Goal: Task Accomplishment & Management: Manage account settings

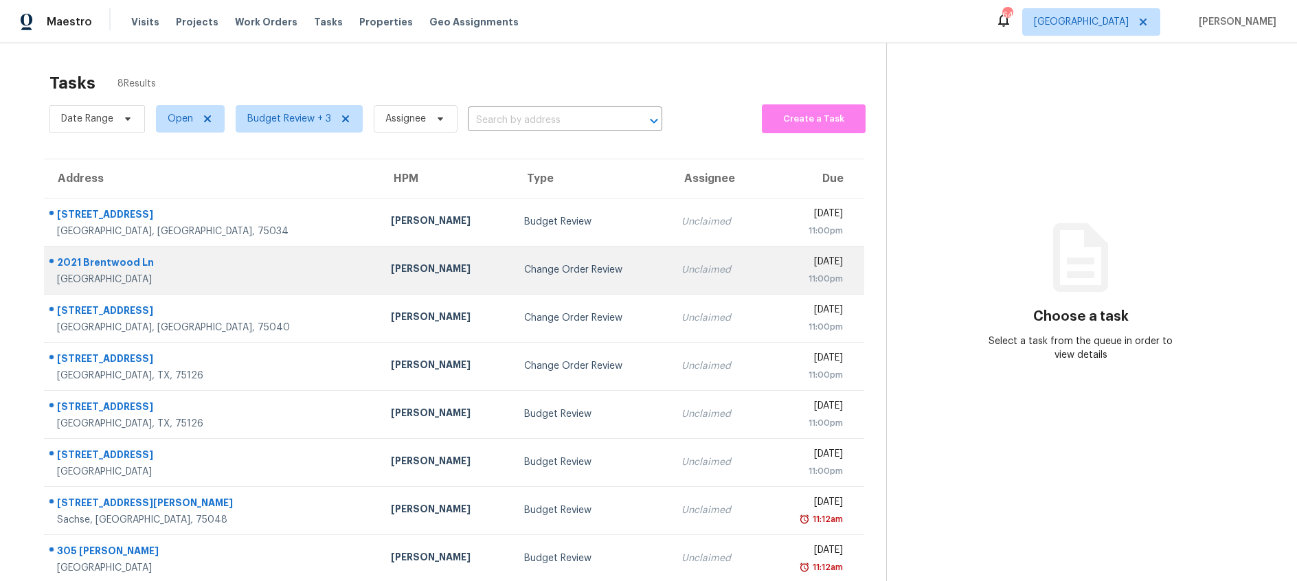
click at [524, 272] on div "Change Order Review" at bounding box center [591, 270] width 135 height 14
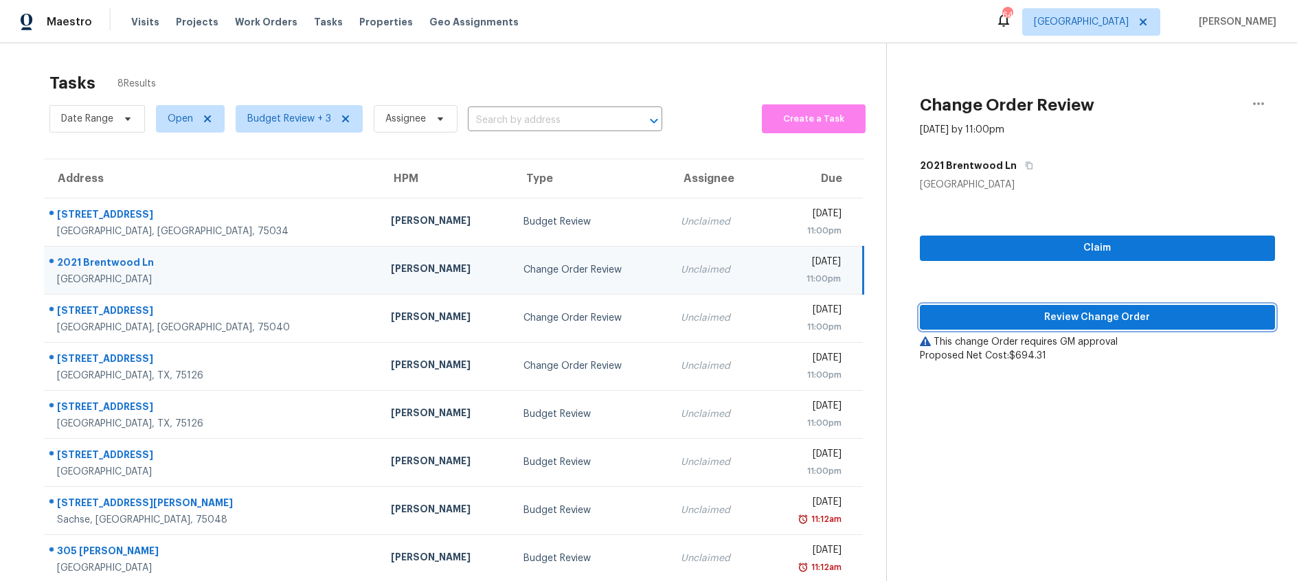
click at [972, 321] on span "Review Change Order" at bounding box center [1097, 317] width 333 height 17
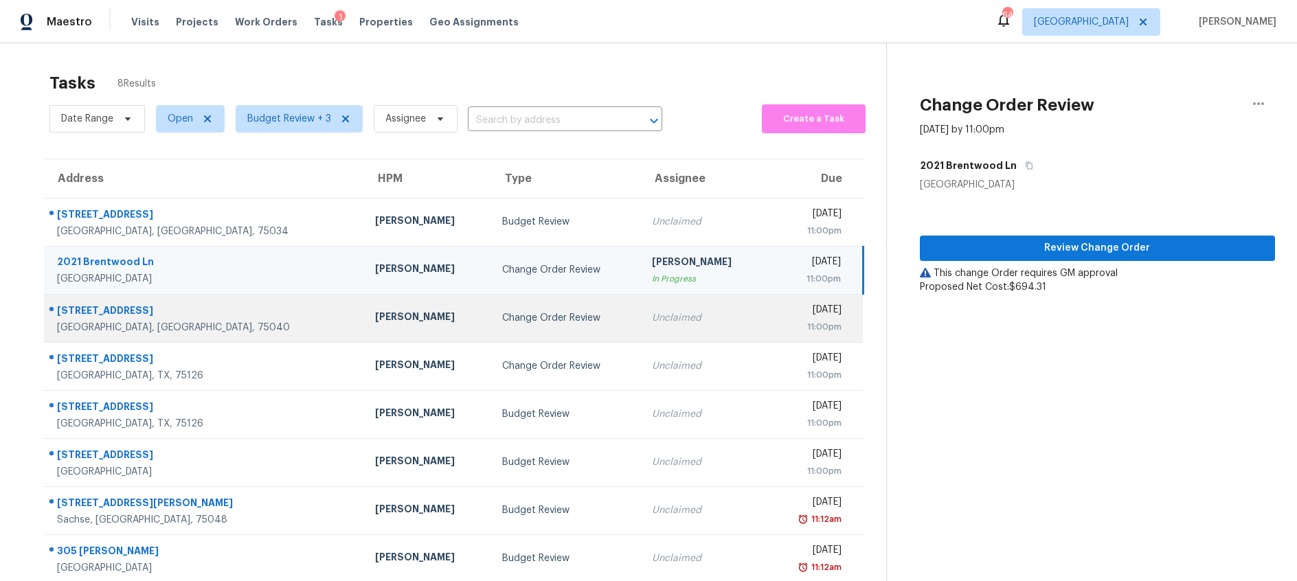
click at [525, 322] on div "Change Order Review" at bounding box center [566, 318] width 128 height 14
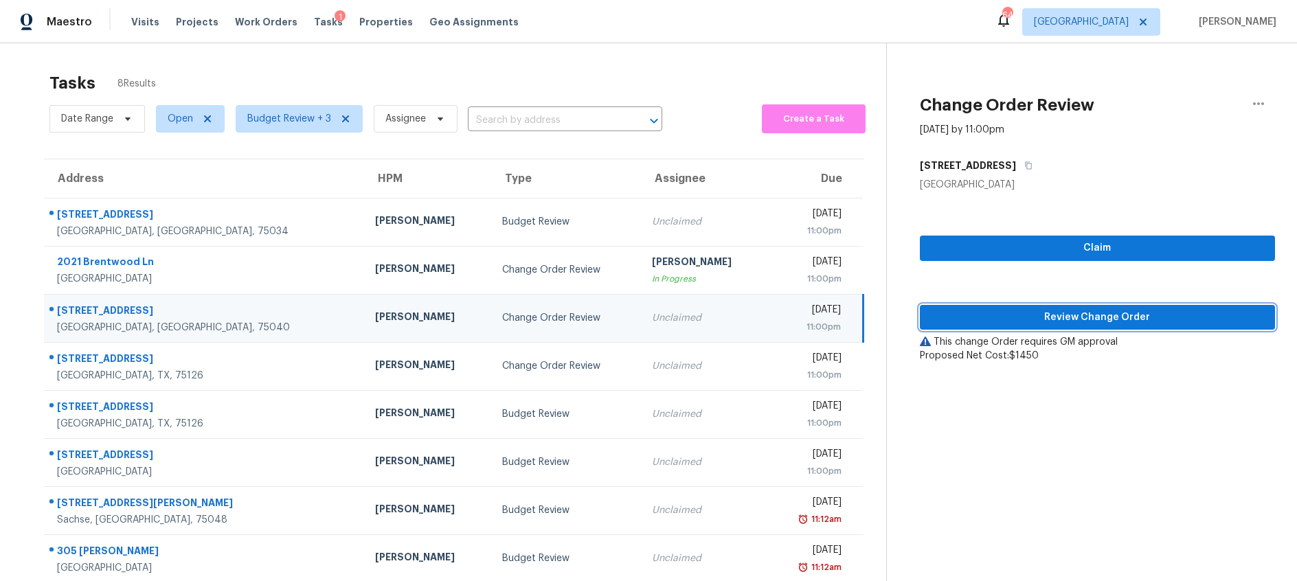
click at [1038, 319] on span "Review Change Order" at bounding box center [1097, 317] width 333 height 17
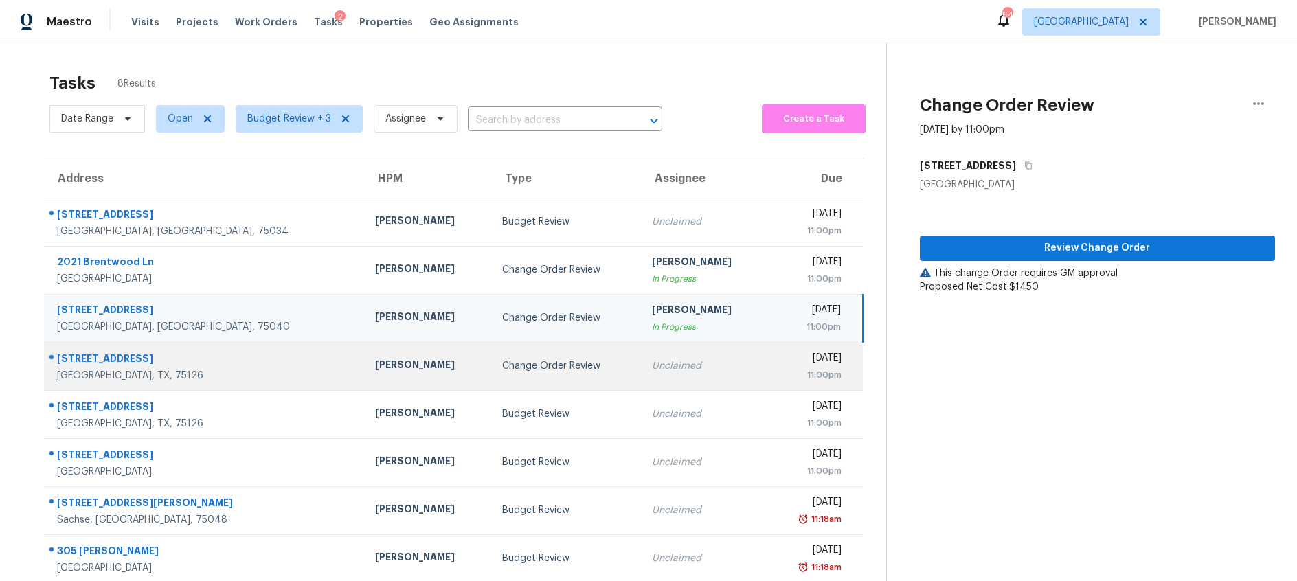
click at [502, 361] on div "Change Order Review" at bounding box center [566, 366] width 128 height 14
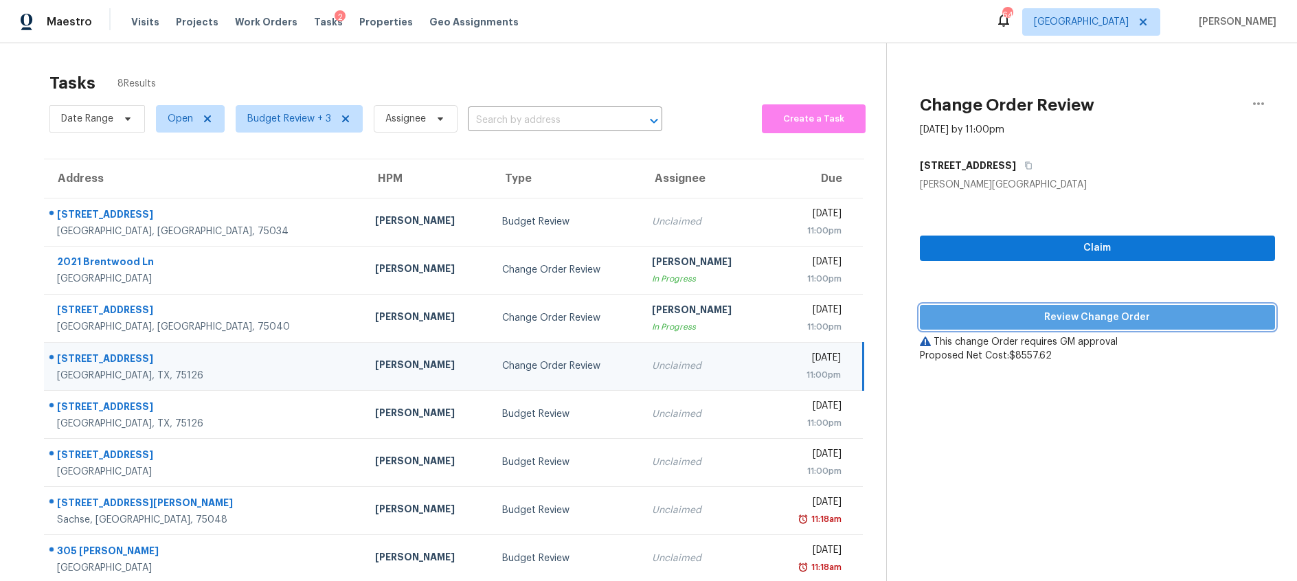
click at [997, 317] on span "Review Change Order" at bounding box center [1097, 317] width 333 height 17
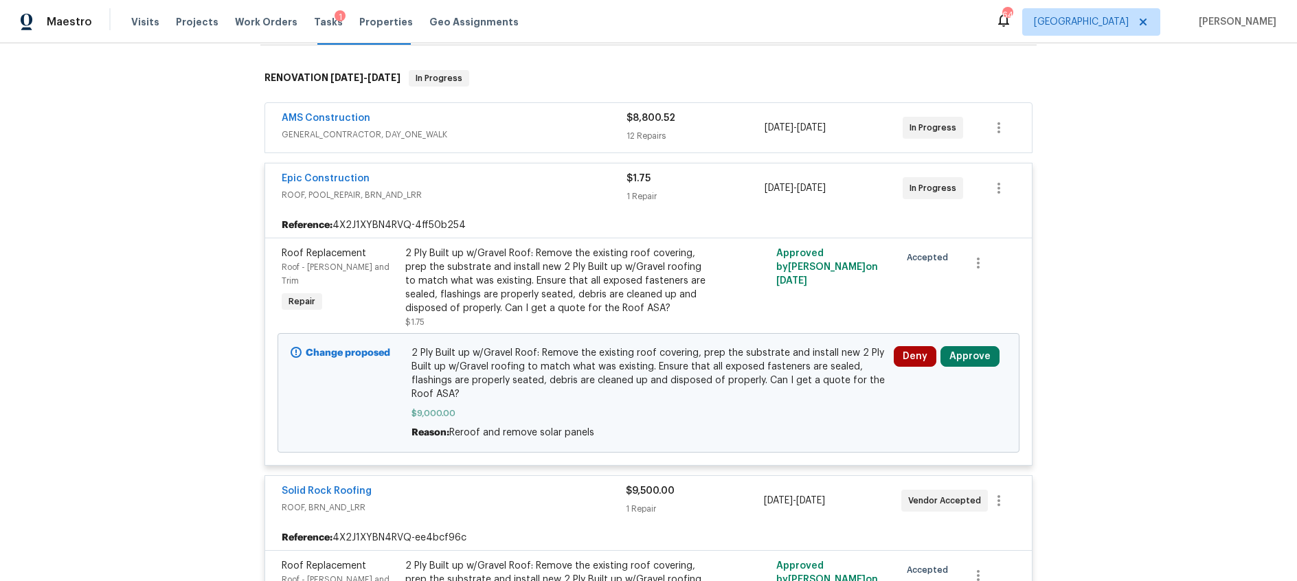
scroll to position [521, 0]
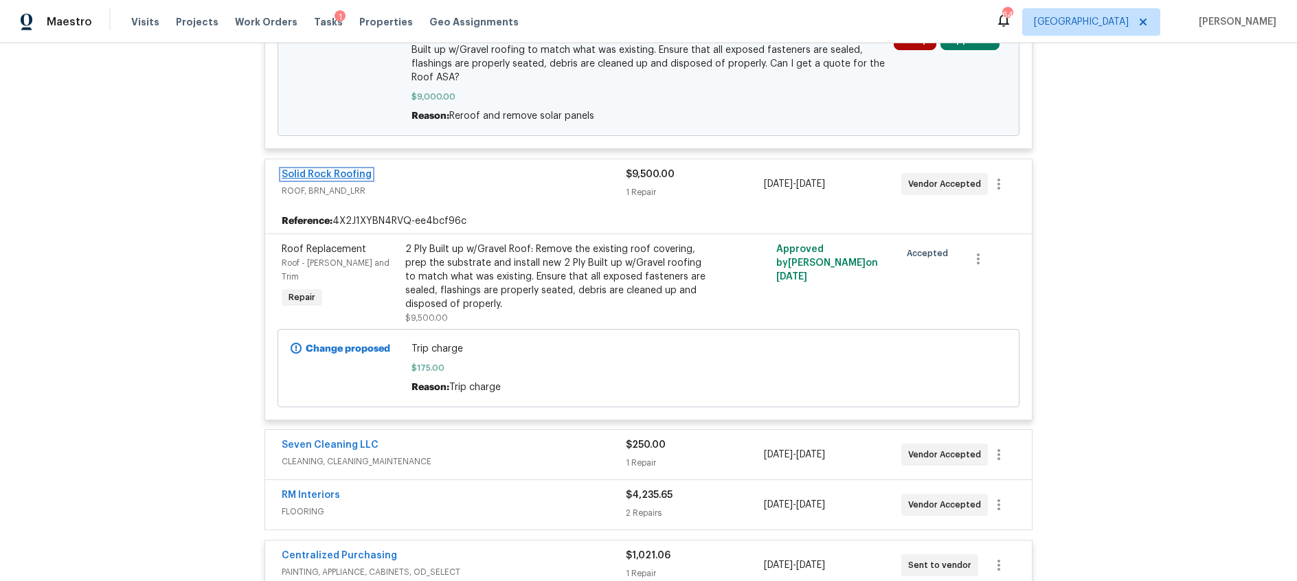
click at [329, 171] on link "Solid Rock Roofing" at bounding box center [327, 175] width 90 height 10
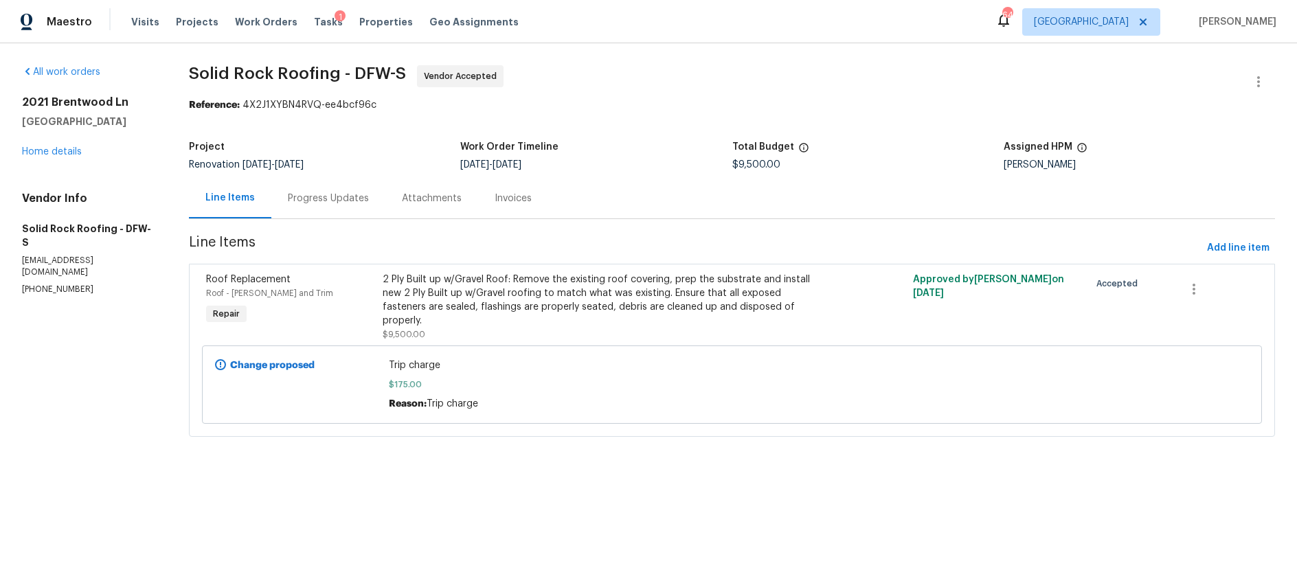
click at [311, 192] on div "Progress Updates" at bounding box center [328, 199] width 81 height 14
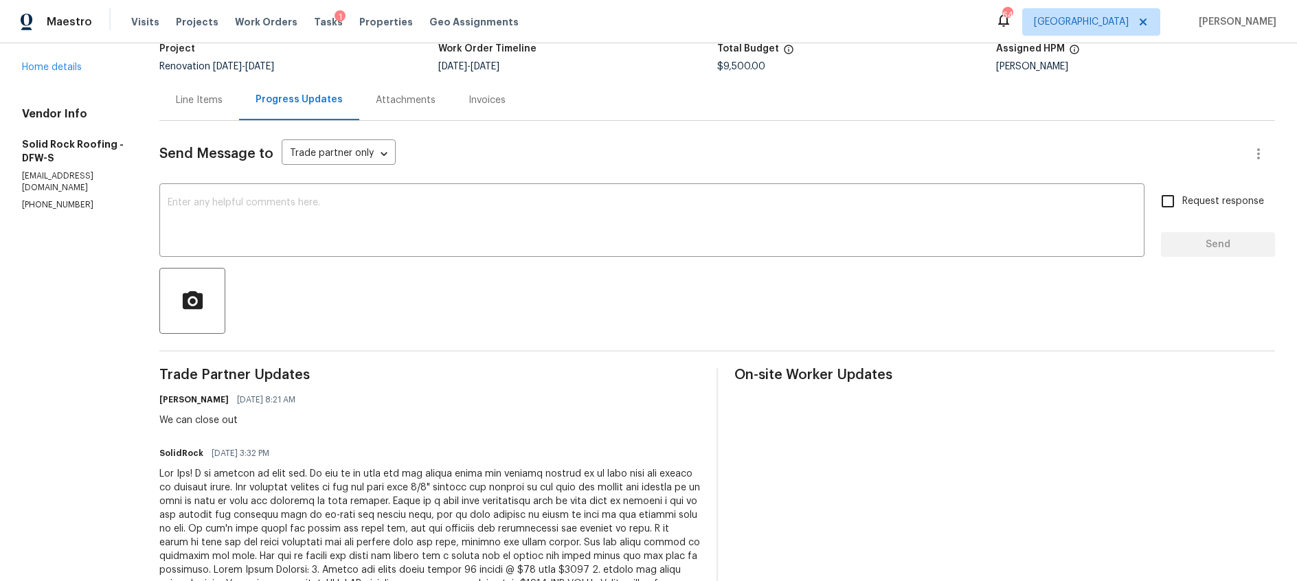
scroll to position [65, 0]
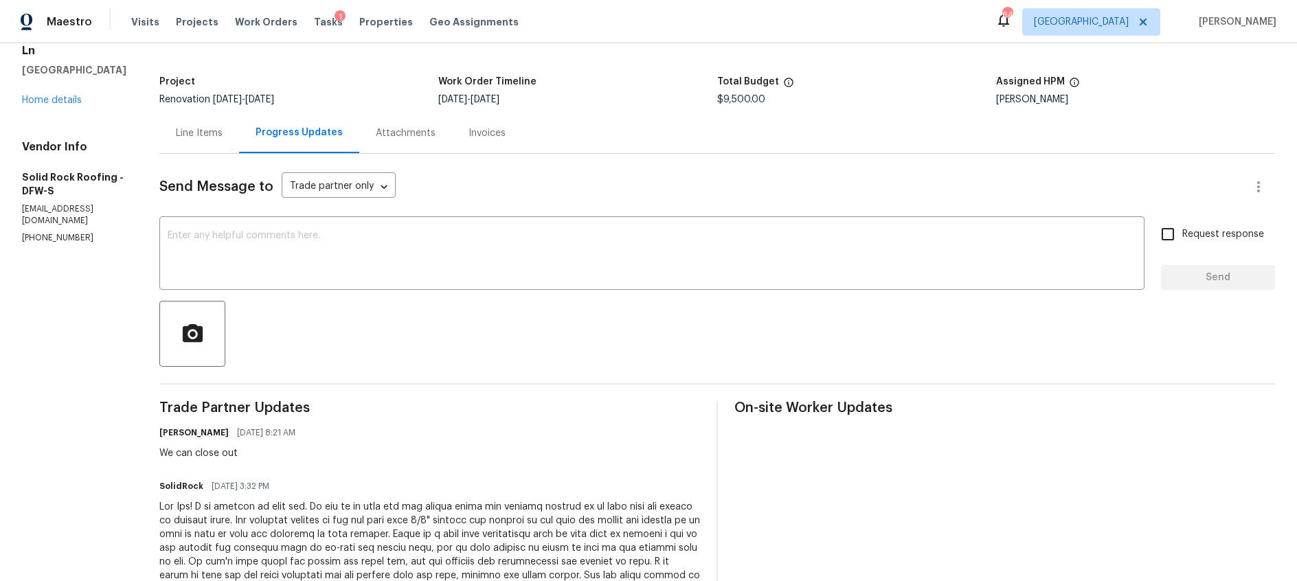
click at [188, 123] on div "Line Items" at bounding box center [199, 133] width 80 height 41
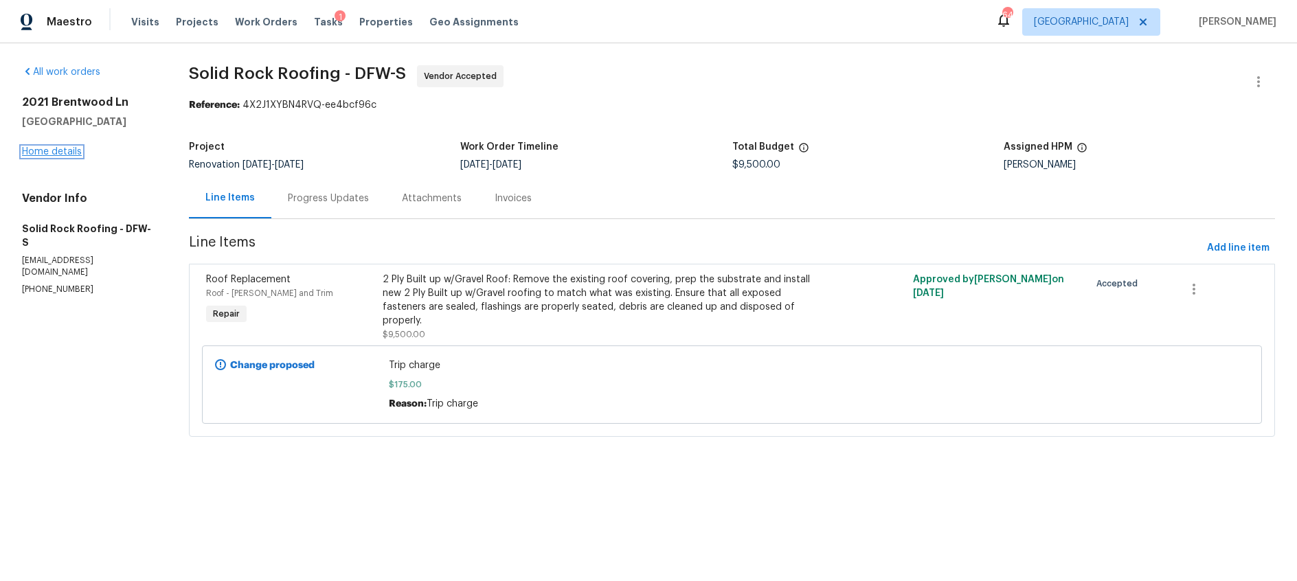
click at [53, 155] on link "Home details" at bounding box center [52, 152] width 60 height 10
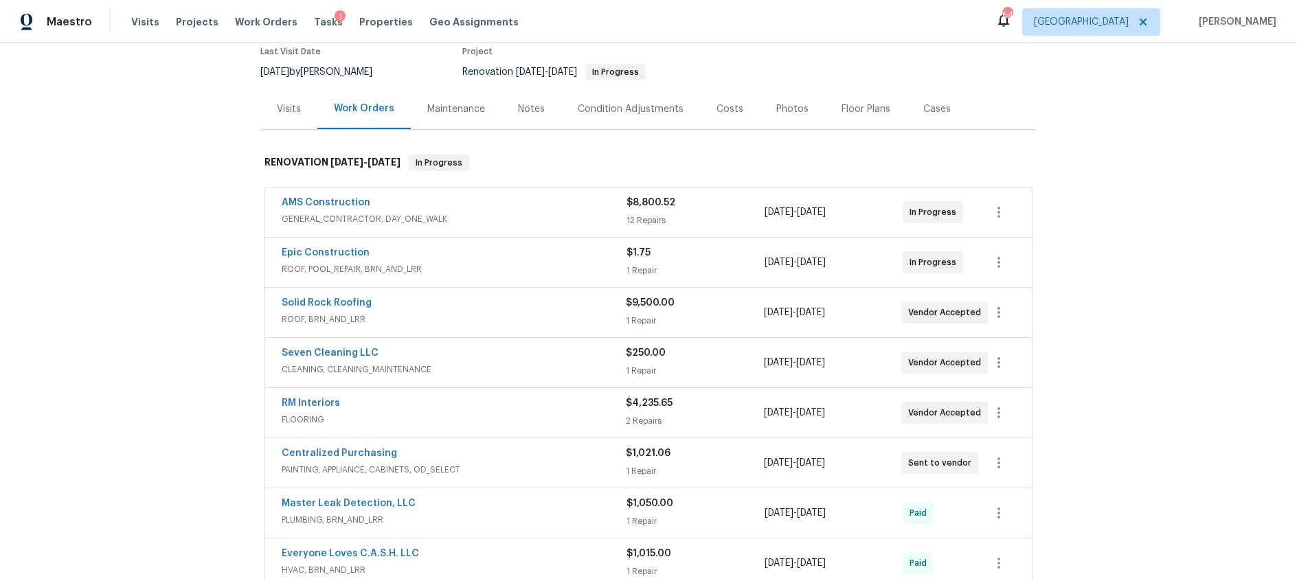
scroll to position [122, 0]
click at [345, 249] on link "Epic Construction" at bounding box center [326, 250] width 88 height 10
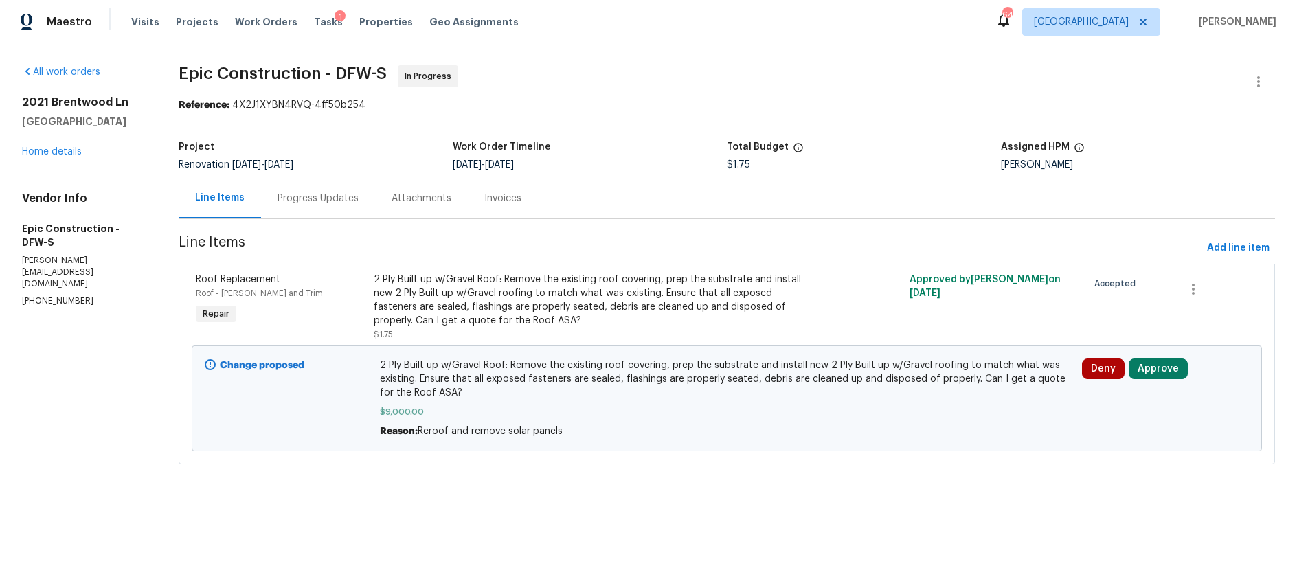
click at [326, 200] on div "Progress Updates" at bounding box center [318, 199] width 81 height 14
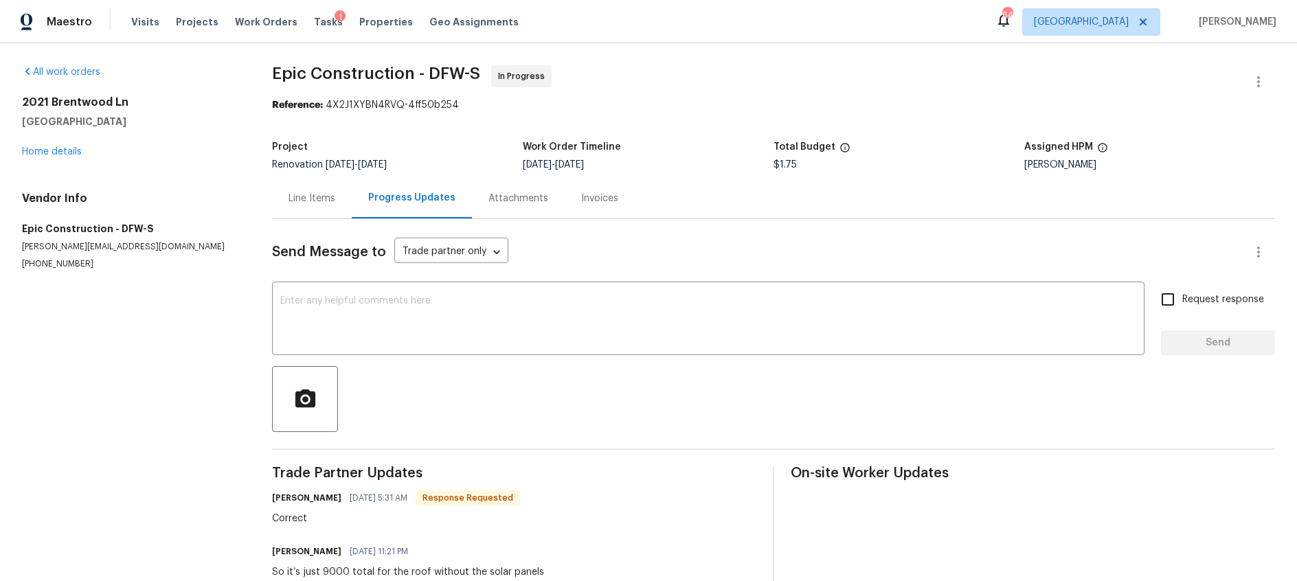
click at [323, 204] on div "Line Items" at bounding box center [312, 199] width 47 height 14
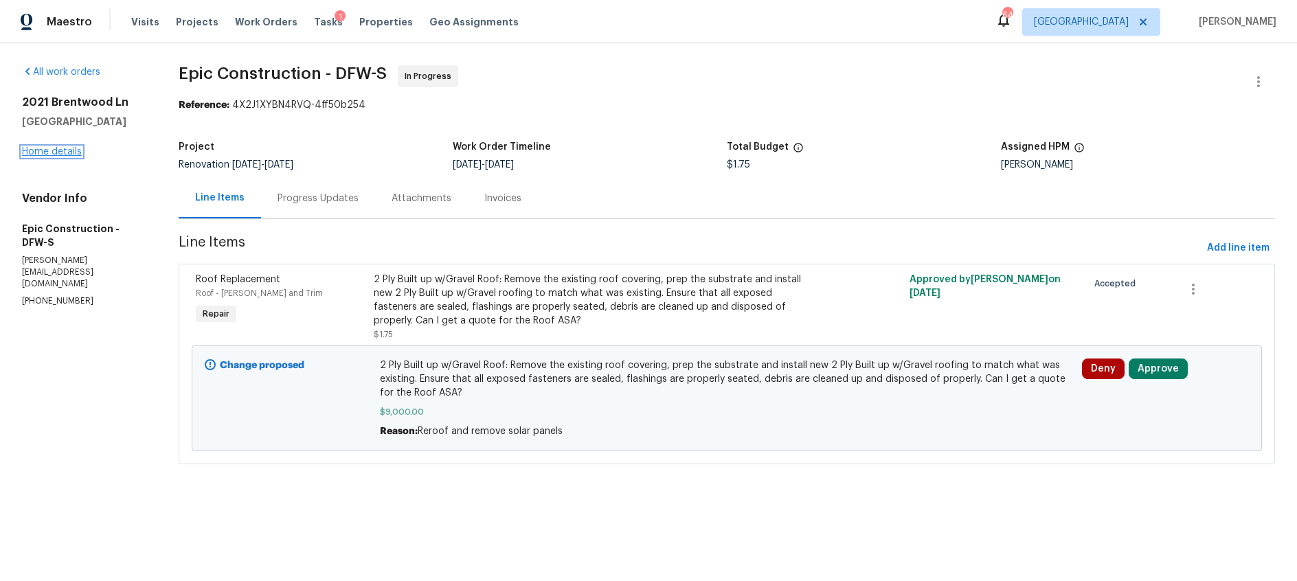
click at [54, 152] on link "Home details" at bounding box center [52, 152] width 60 height 10
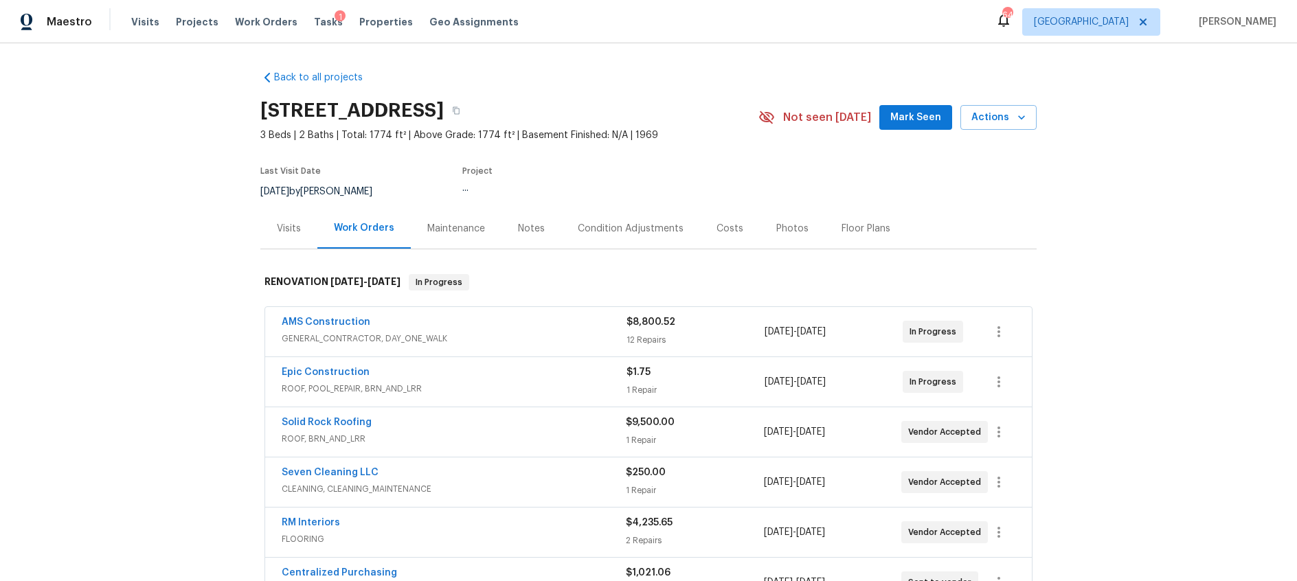
scroll to position [1, 0]
click at [460, 111] on icon "button" at bounding box center [456, 110] width 7 height 8
click at [718, 225] on div "Costs" at bounding box center [730, 228] width 27 height 14
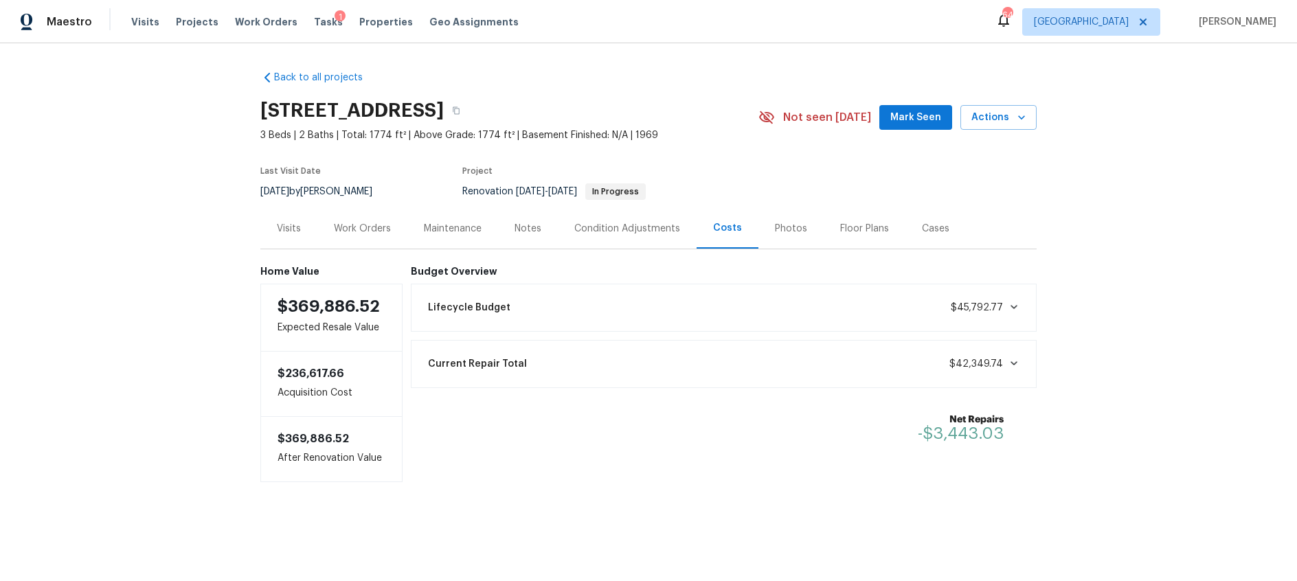
click at [366, 229] on div "Work Orders" at bounding box center [362, 229] width 57 height 14
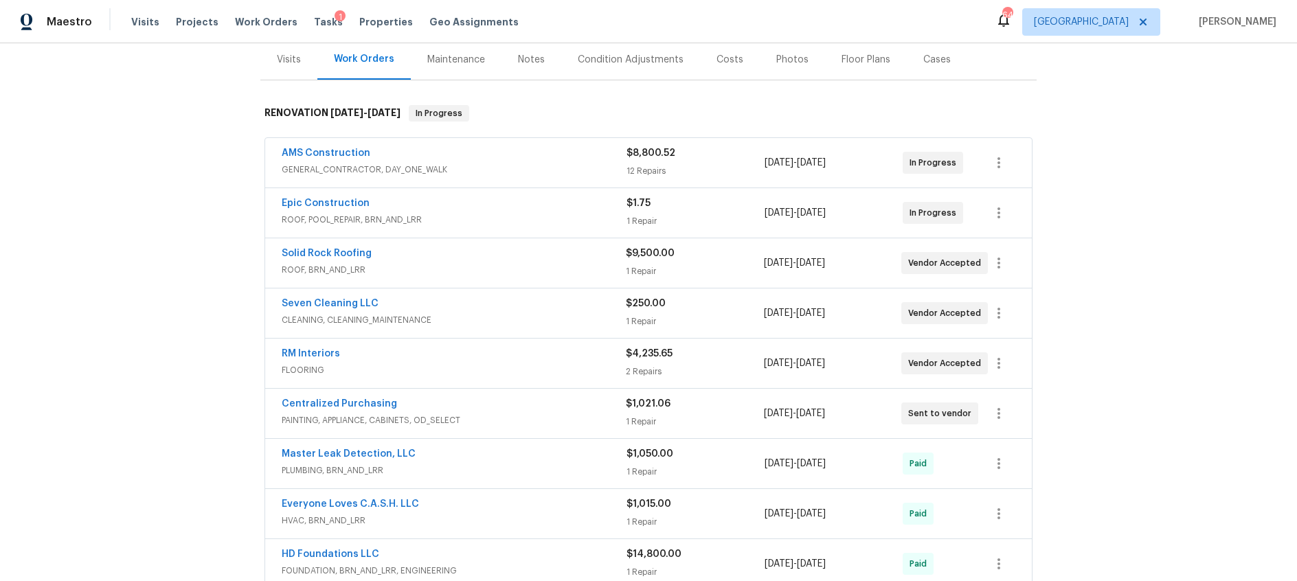
scroll to position [170, 0]
click at [515, 166] on span "GENERAL_CONTRACTOR, DAY_ONE_WALK" at bounding box center [454, 168] width 345 height 14
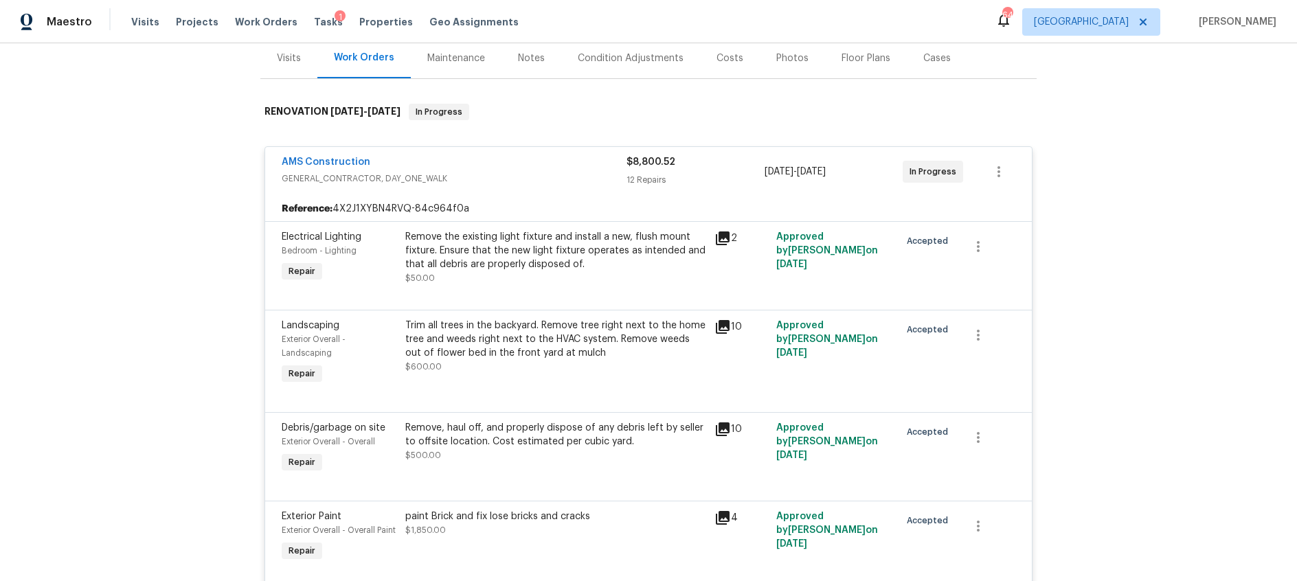
click at [515, 166] on div "AMS Construction" at bounding box center [454, 163] width 345 height 16
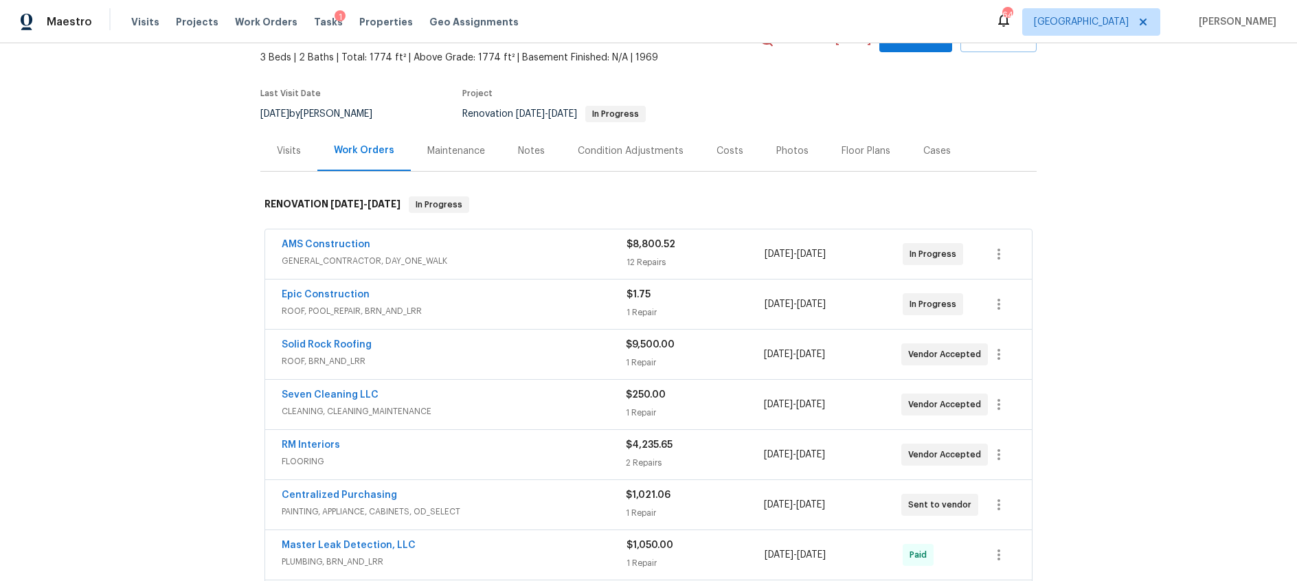
scroll to position [78, 0]
click at [500, 358] on span "ROOF, BRN_AND_LRR" at bounding box center [454, 361] width 344 height 14
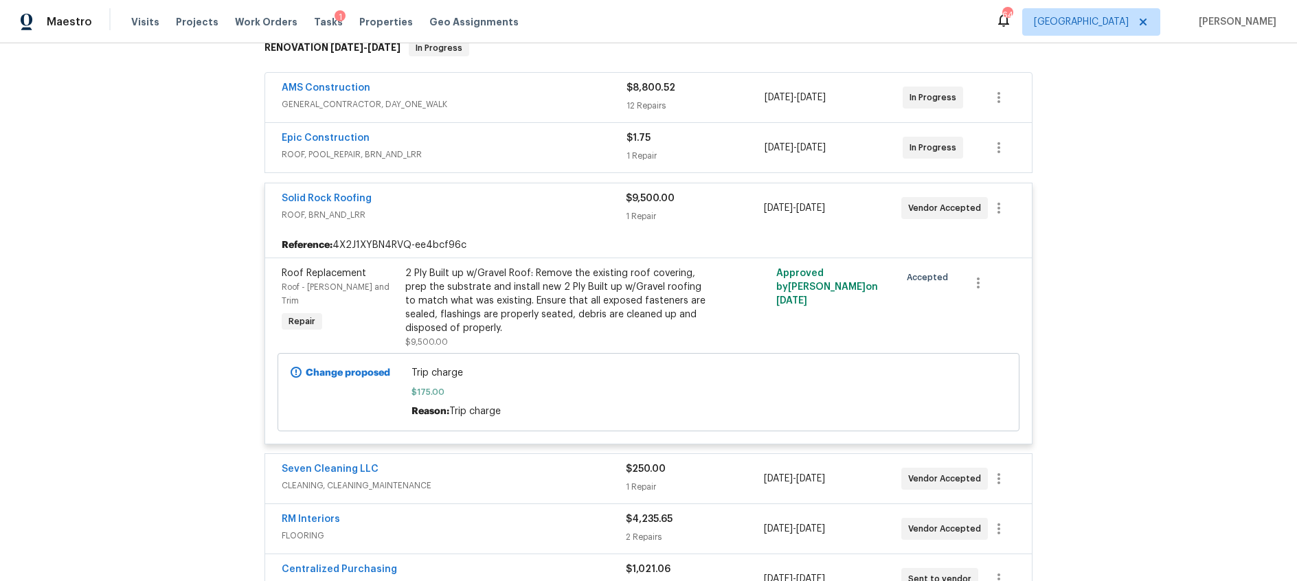
scroll to position [235, 0]
click at [500, 202] on div "Solid Rock Roofing" at bounding box center [454, 199] width 344 height 16
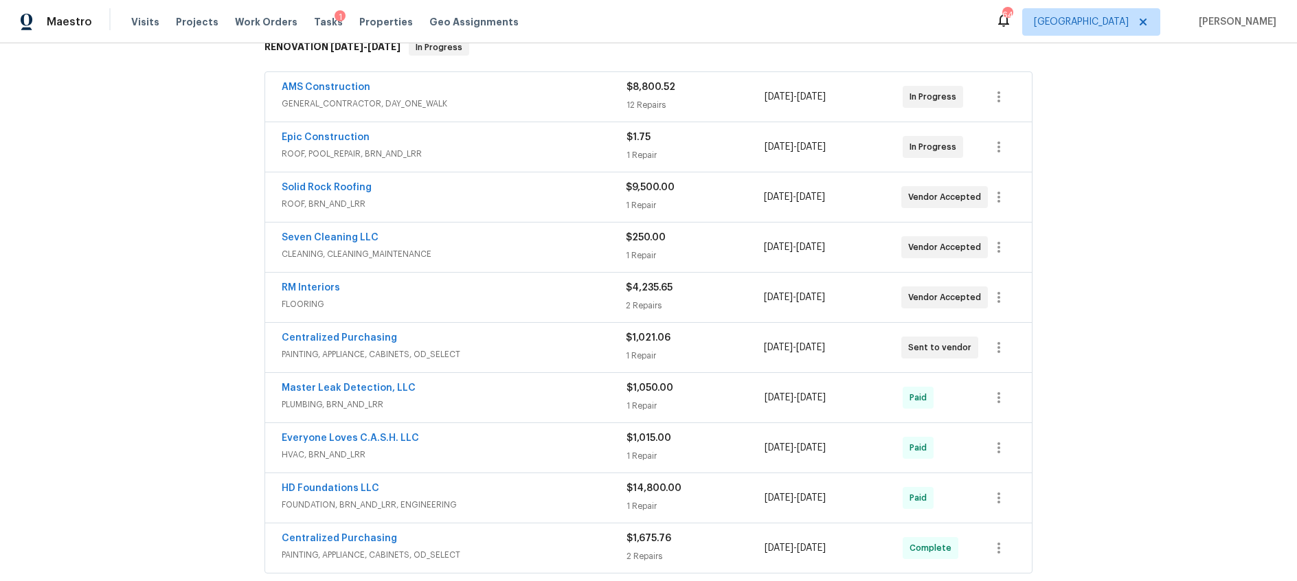
click at [500, 202] on span "ROOF, BRN_AND_LRR" at bounding box center [454, 204] width 344 height 14
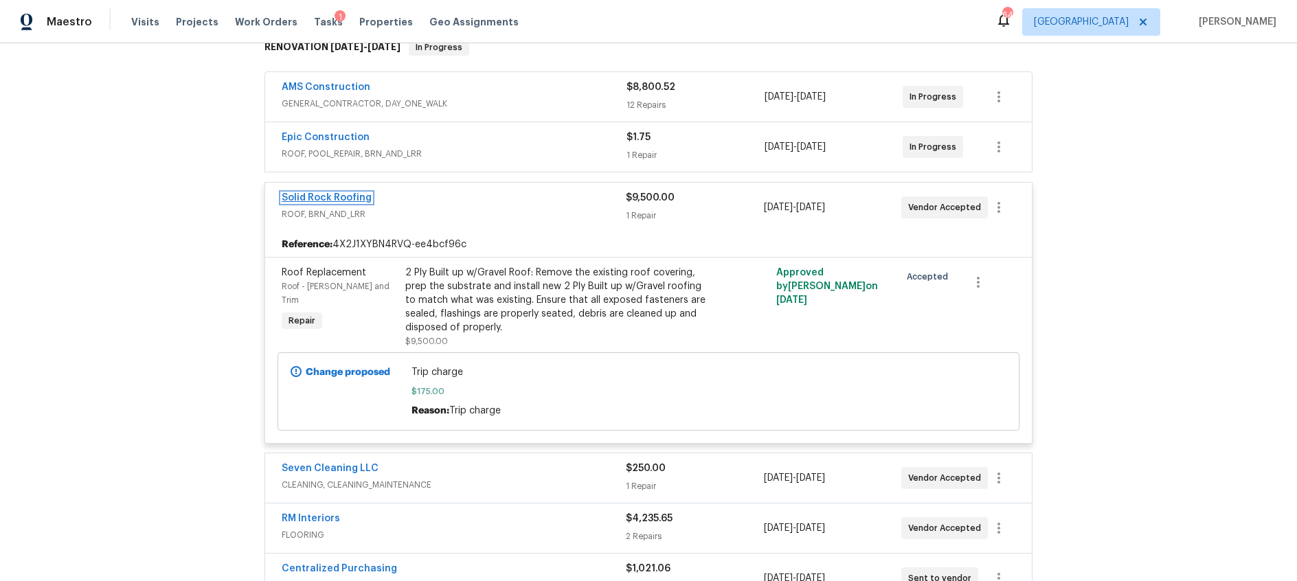
click at [346, 197] on link "Solid Rock Roofing" at bounding box center [327, 198] width 90 height 10
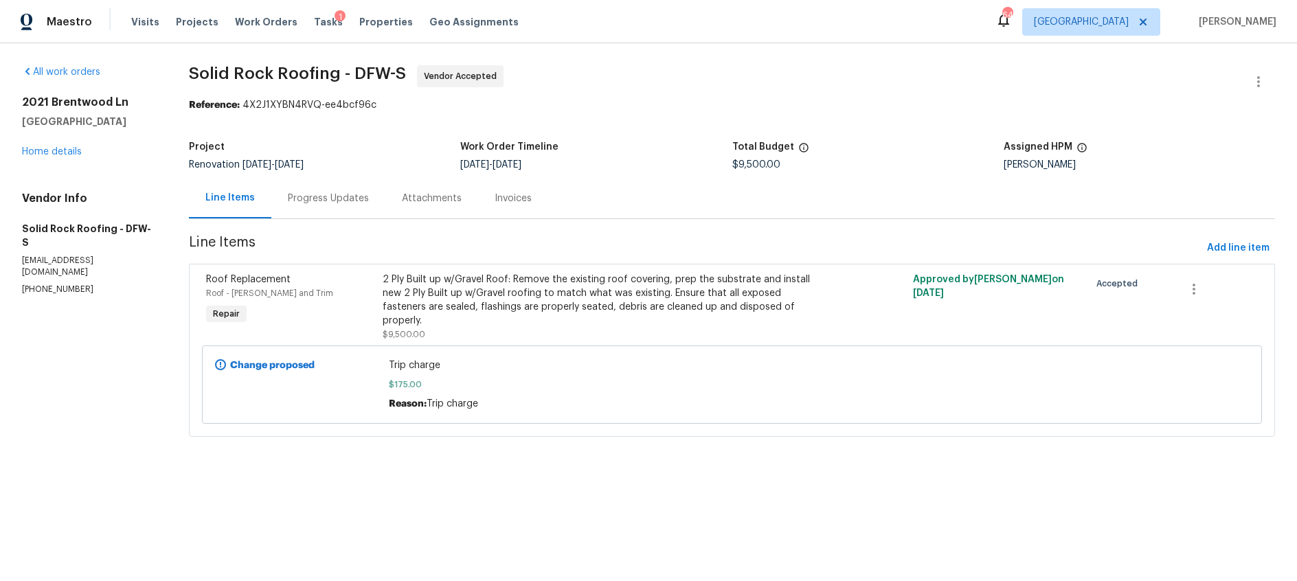
click at [498, 311] on div "2 Ply Built up w/Gravel Roof: Remove the existing roof covering, prep the subst…" at bounding box center [600, 300] width 434 height 55
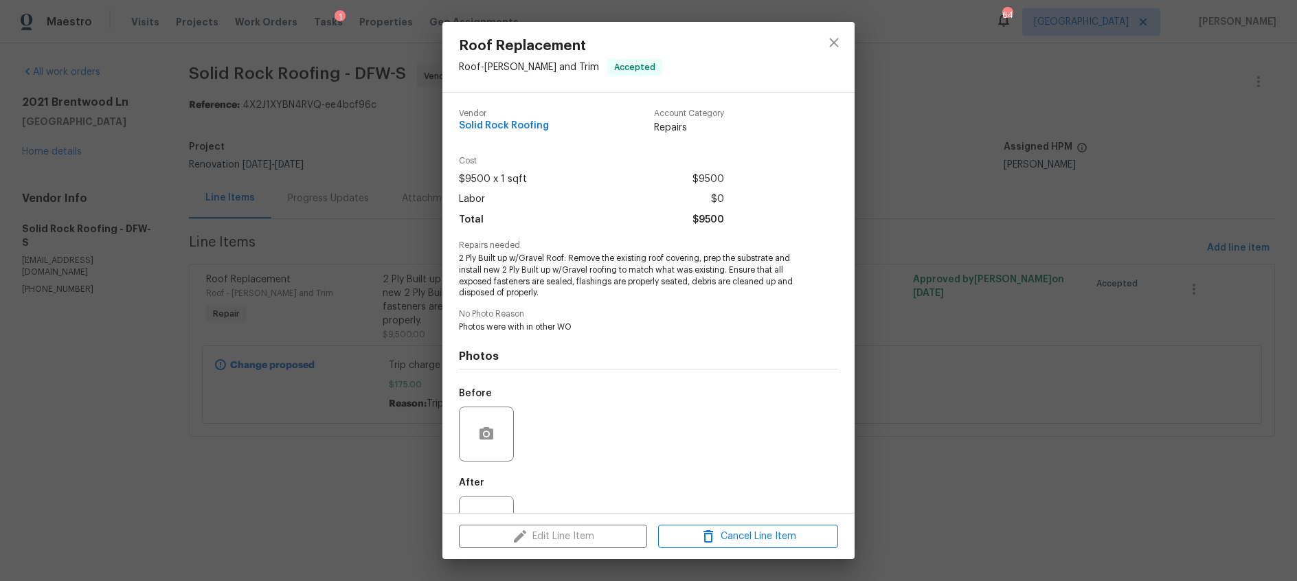
scroll to position [52, 0]
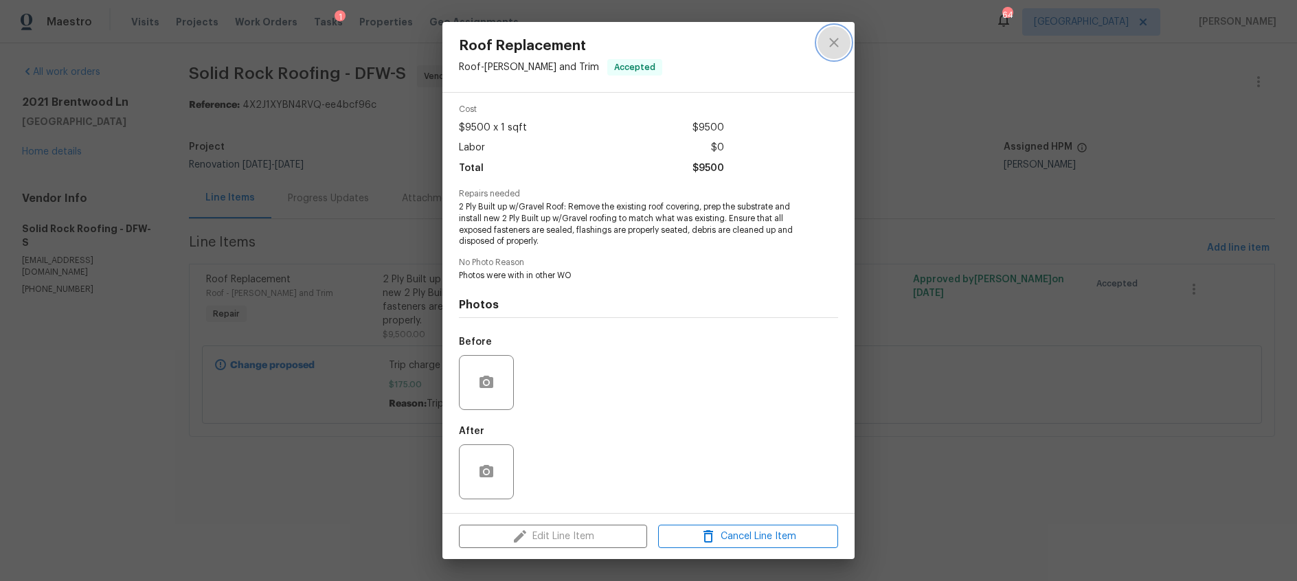
click at [829, 38] on icon "close" at bounding box center [834, 42] width 16 height 16
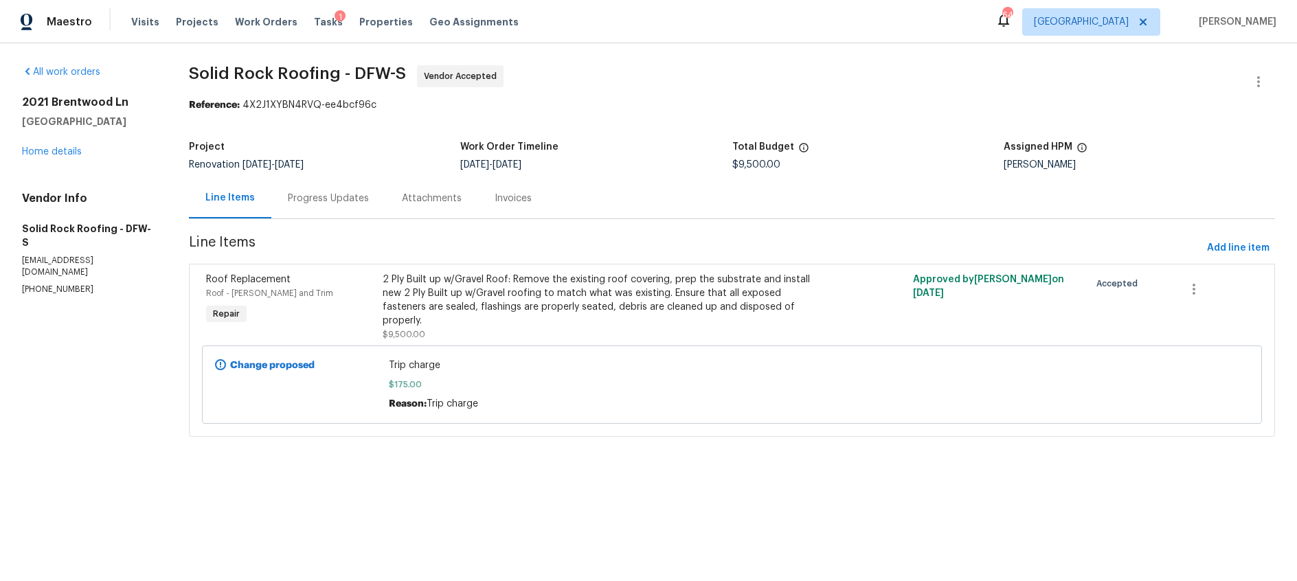
click at [333, 198] on div "Progress Updates" at bounding box center [328, 199] width 81 height 14
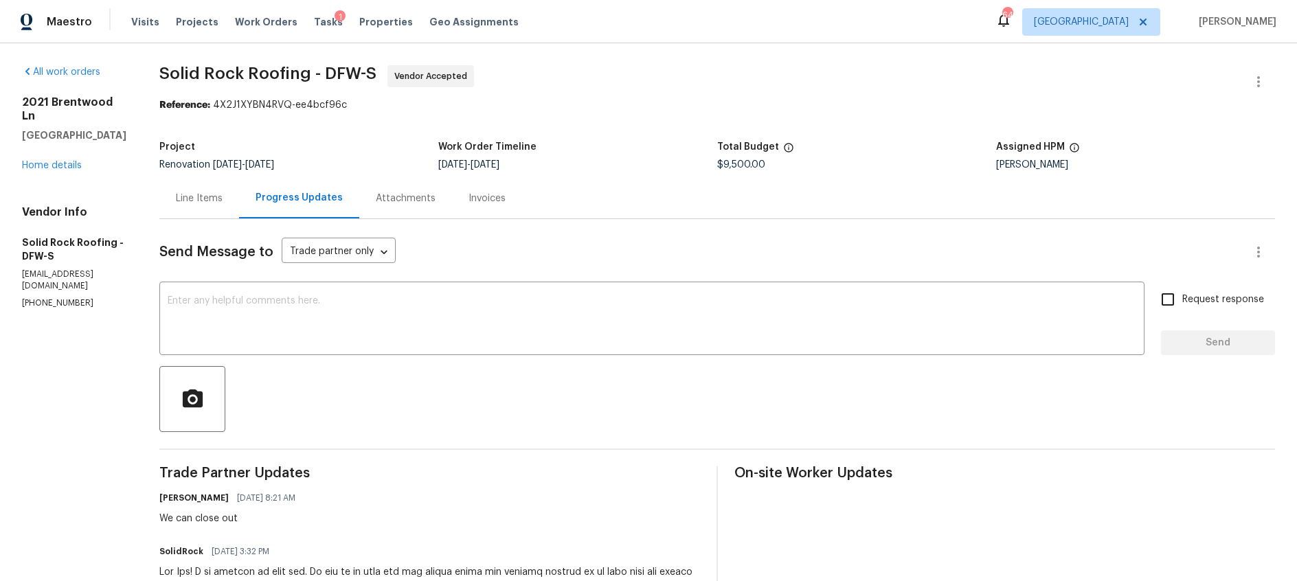
click at [201, 200] on div "Line Items" at bounding box center [199, 199] width 47 height 14
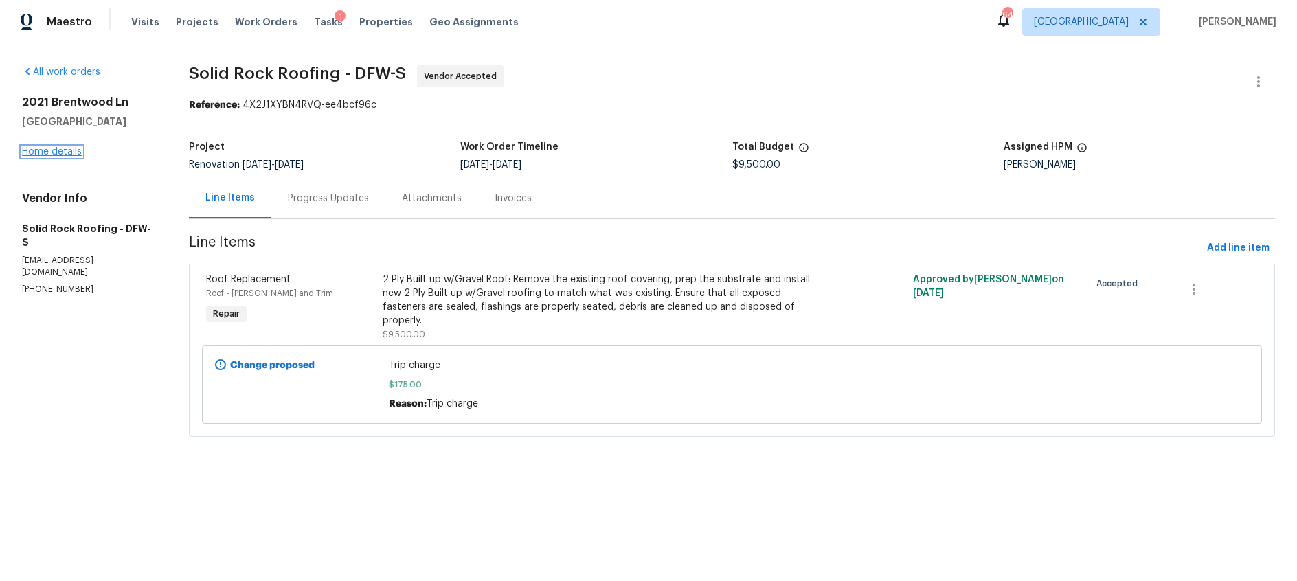
click at [50, 154] on link "Home details" at bounding box center [52, 152] width 60 height 10
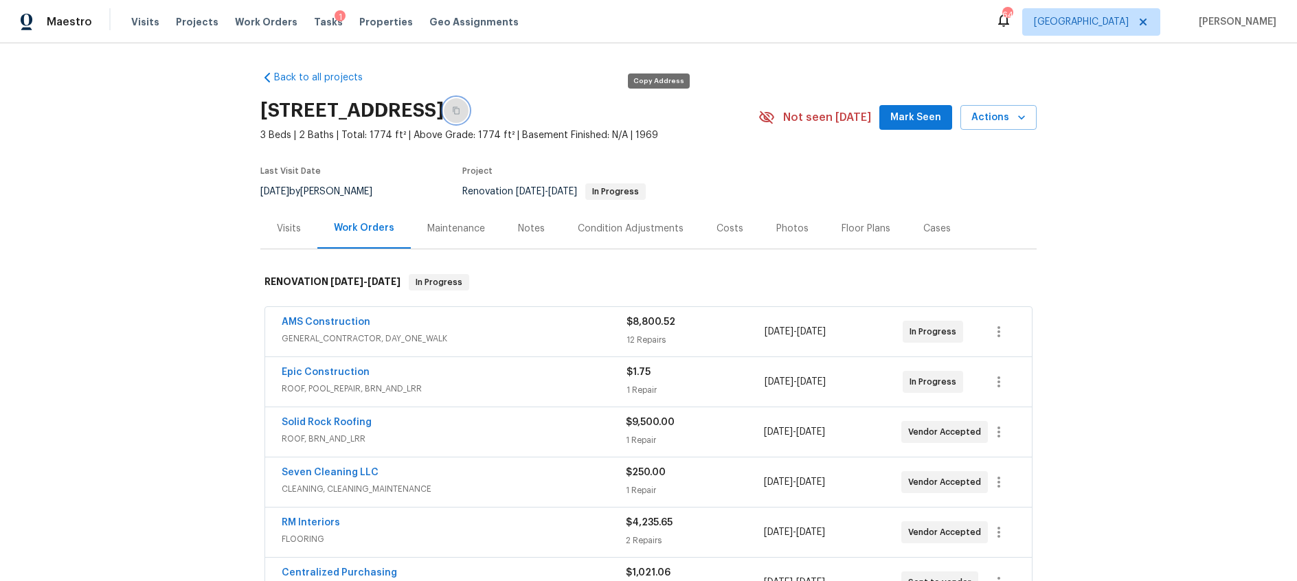
click at [460, 113] on icon "button" at bounding box center [456, 110] width 8 height 8
click at [460, 109] on icon "button" at bounding box center [456, 110] width 8 height 8
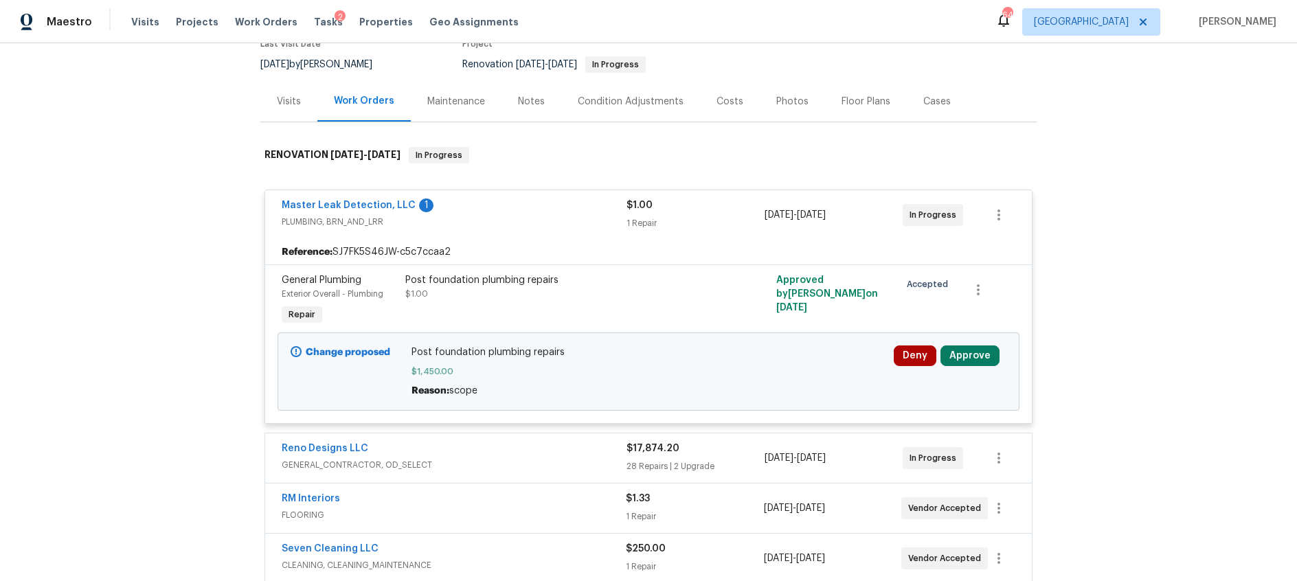
scroll to position [155, 0]
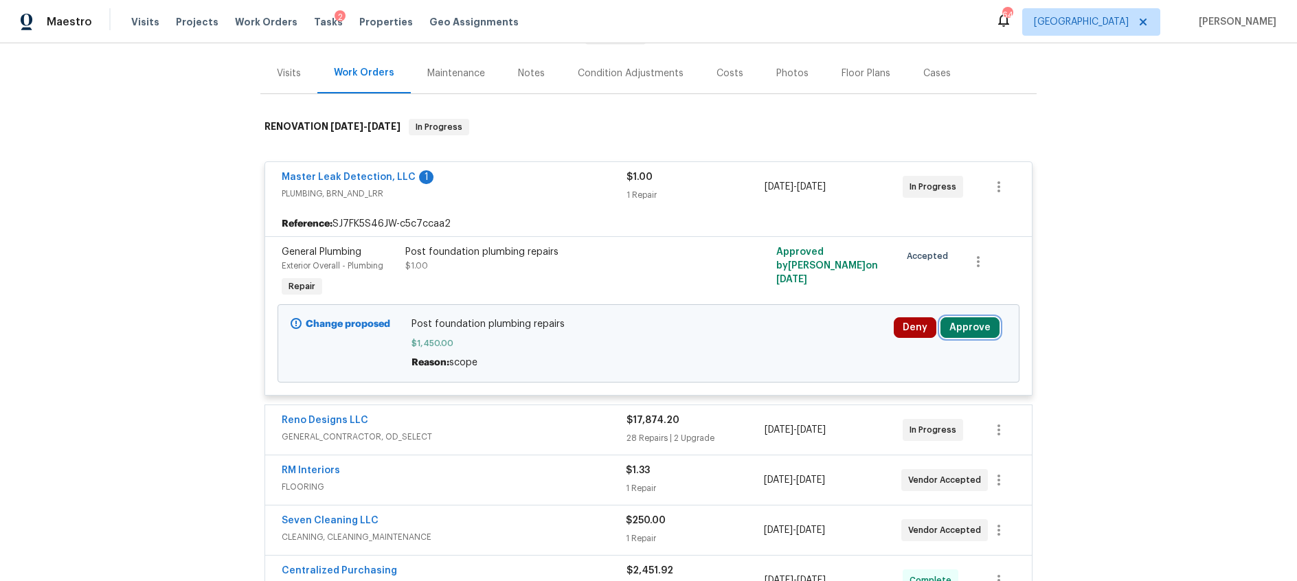
click at [961, 330] on button "Approve" at bounding box center [970, 327] width 59 height 21
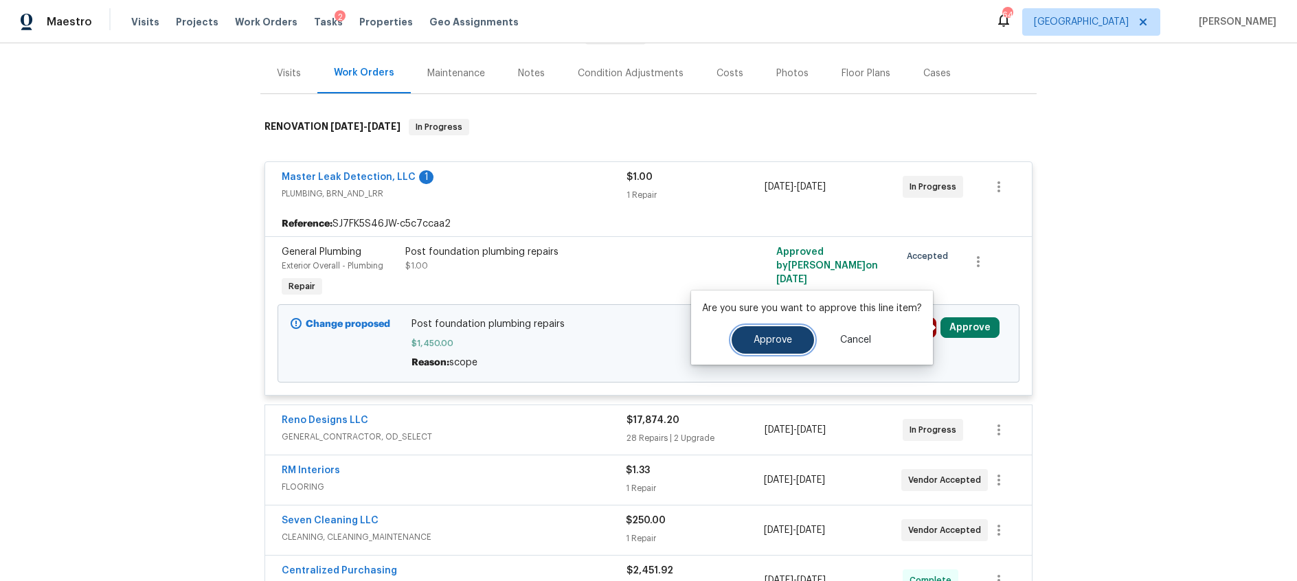
click at [775, 344] on span "Approve" at bounding box center [773, 340] width 38 height 10
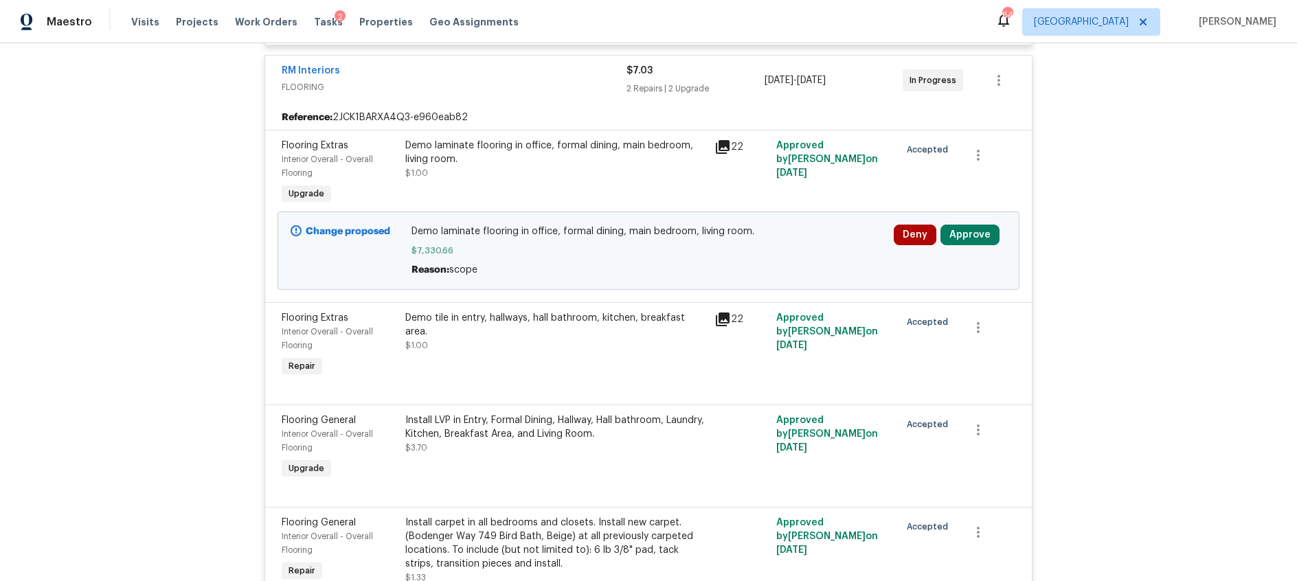
scroll to position [629, 0]
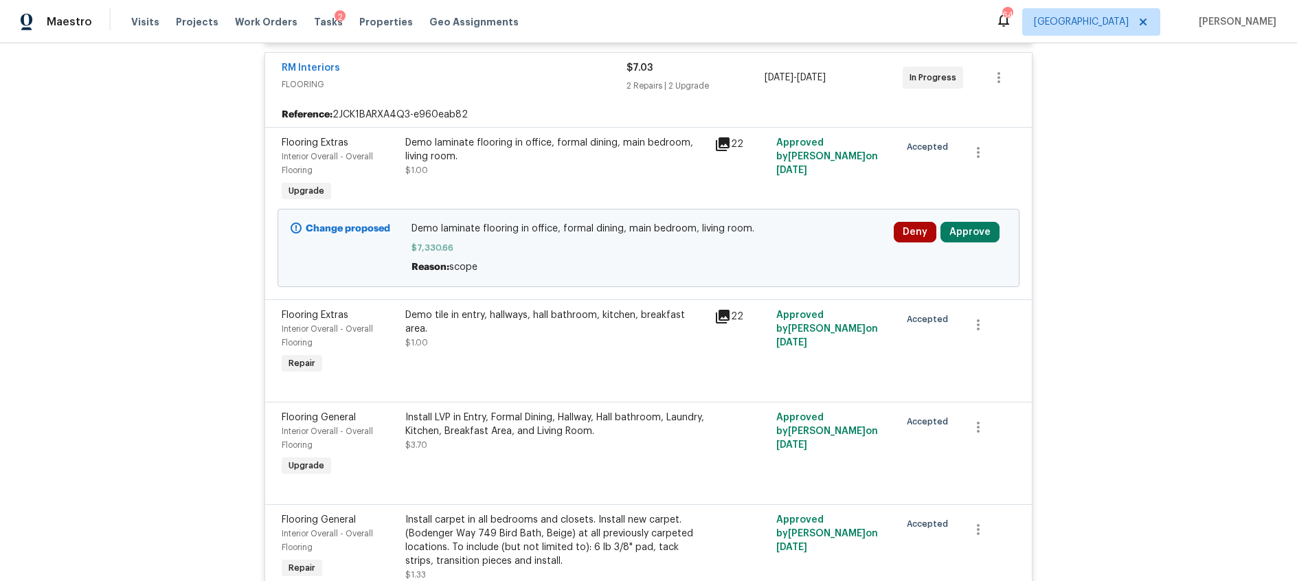
click at [723, 142] on icon at bounding box center [723, 144] width 14 height 14
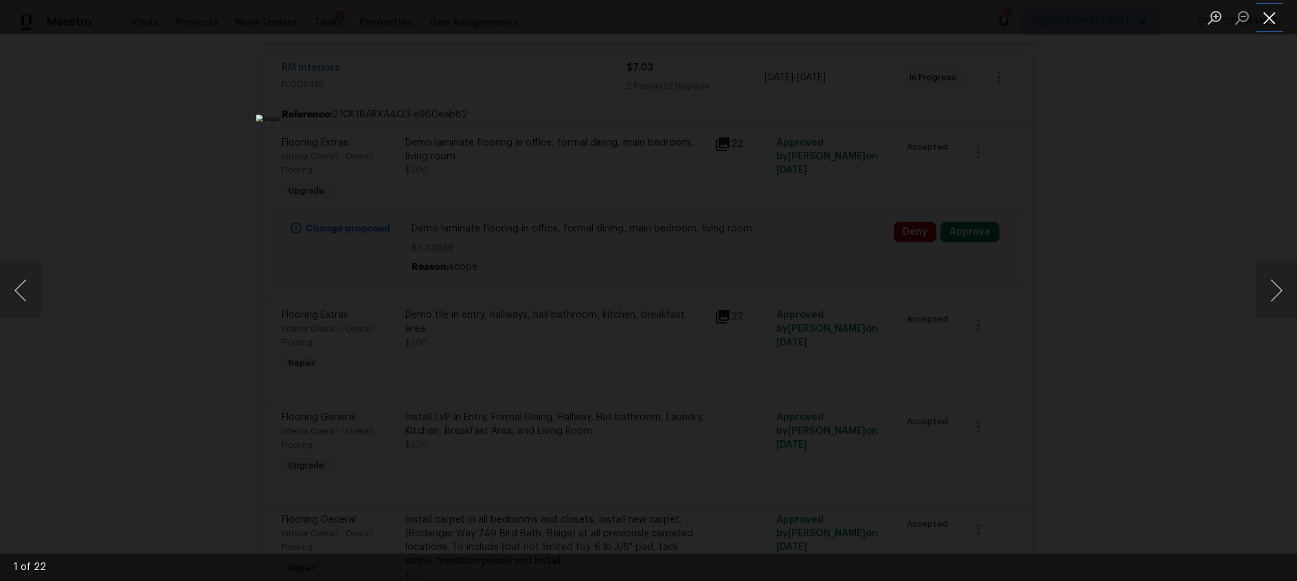
click at [1272, 21] on button "Close lightbox" at bounding box center [1269, 17] width 27 height 24
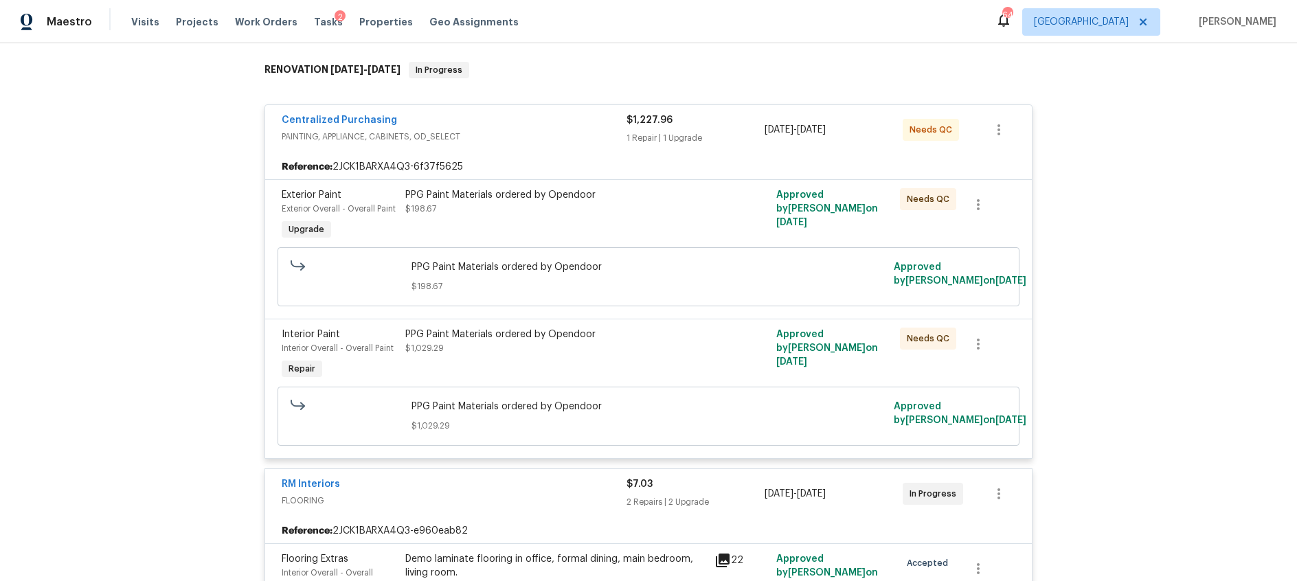
scroll to position [0, 0]
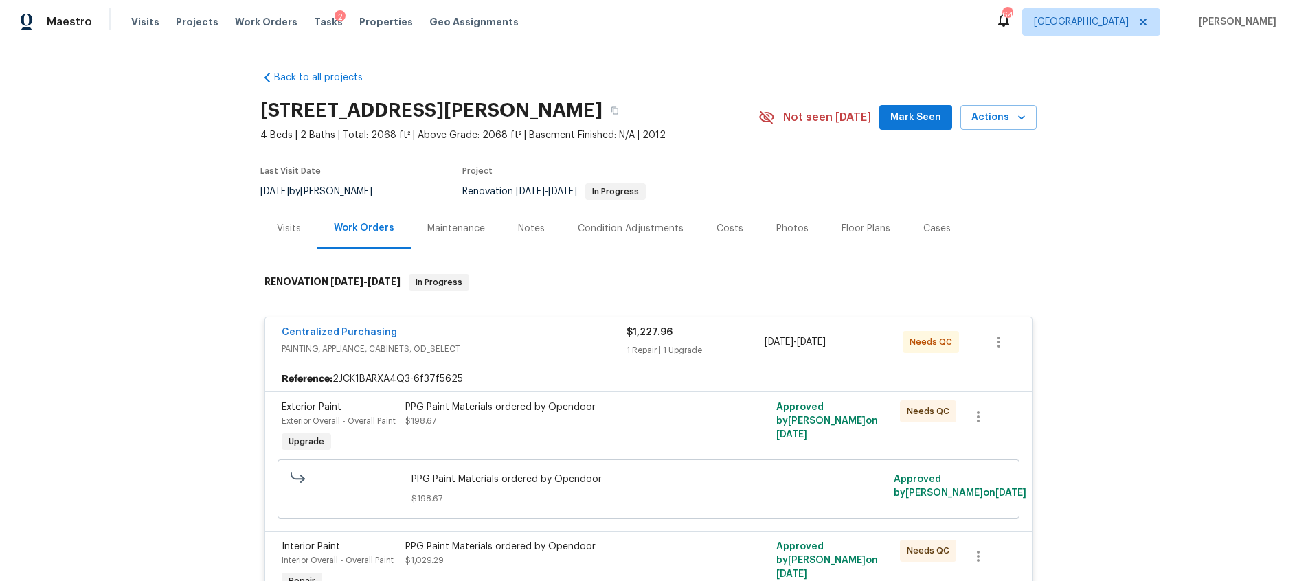
click at [728, 229] on div "Costs" at bounding box center [730, 229] width 27 height 14
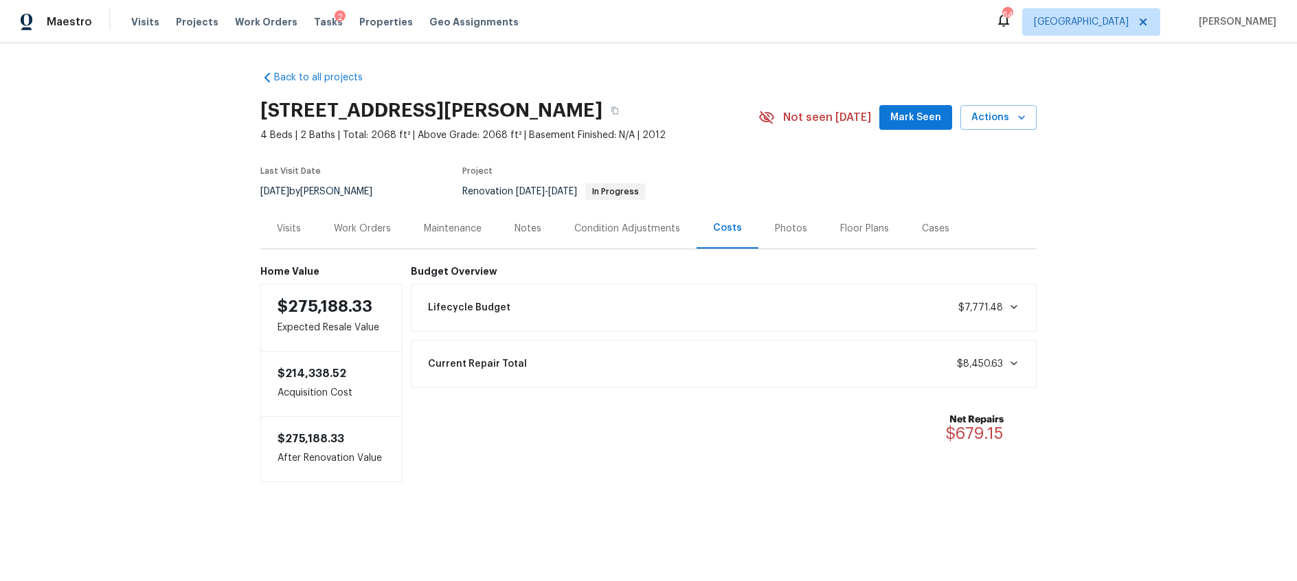
click at [372, 232] on div "Work Orders" at bounding box center [362, 229] width 57 height 14
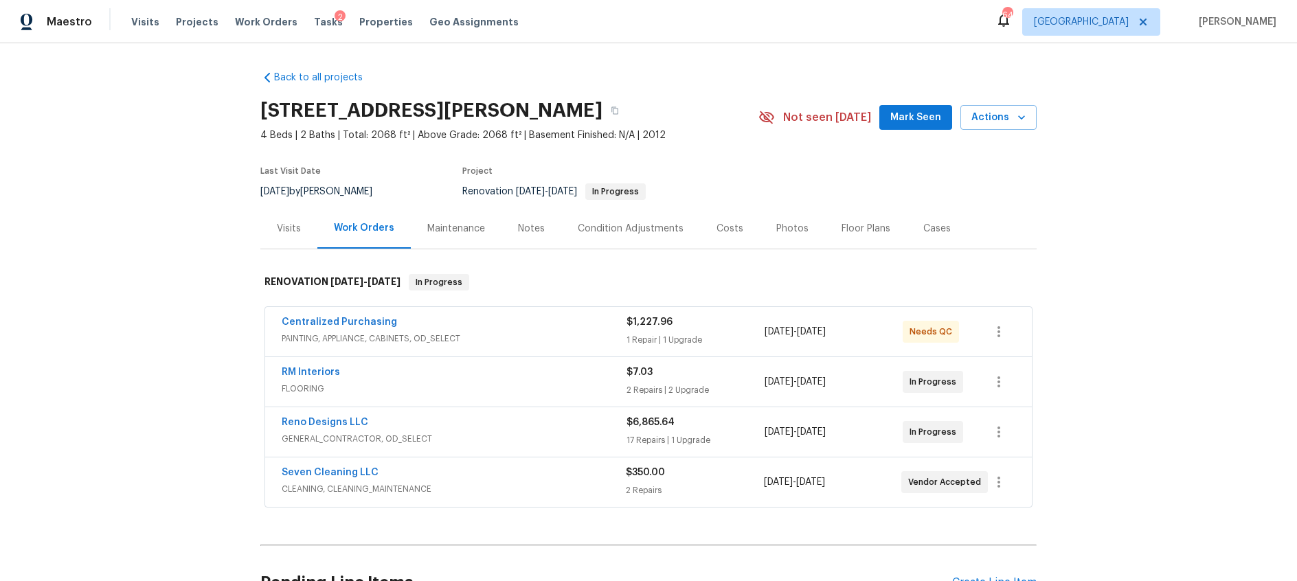
click at [547, 423] on div "Reno Designs LLC" at bounding box center [454, 424] width 345 height 16
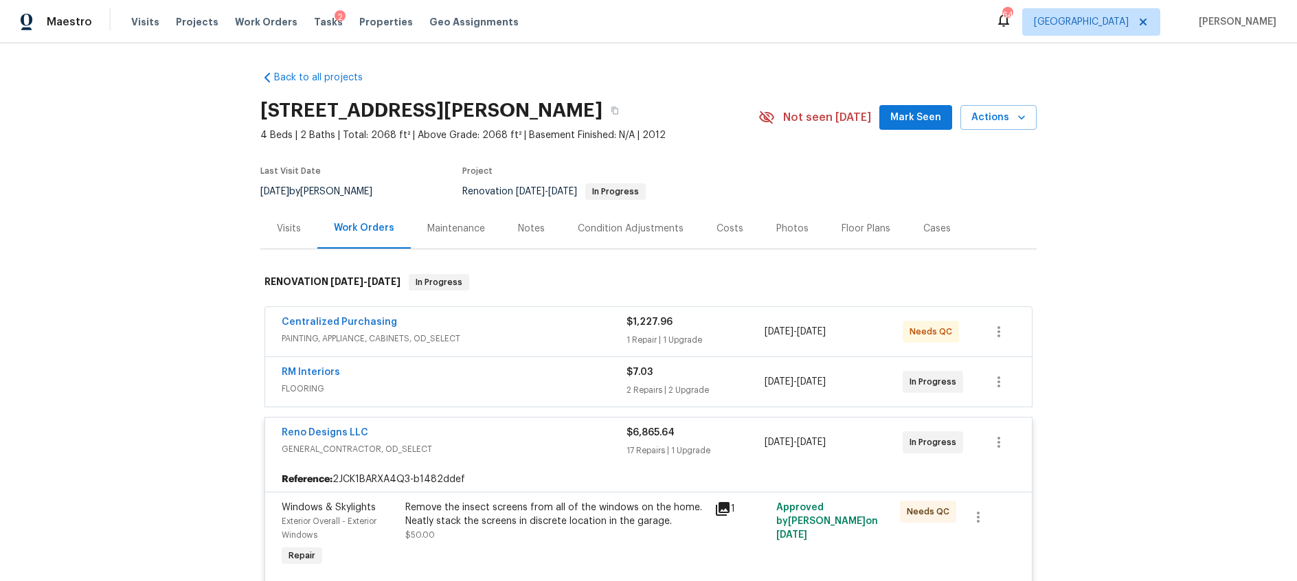
click at [513, 384] on span "FLOORING" at bounding box center [454, 389] width 345 height 14
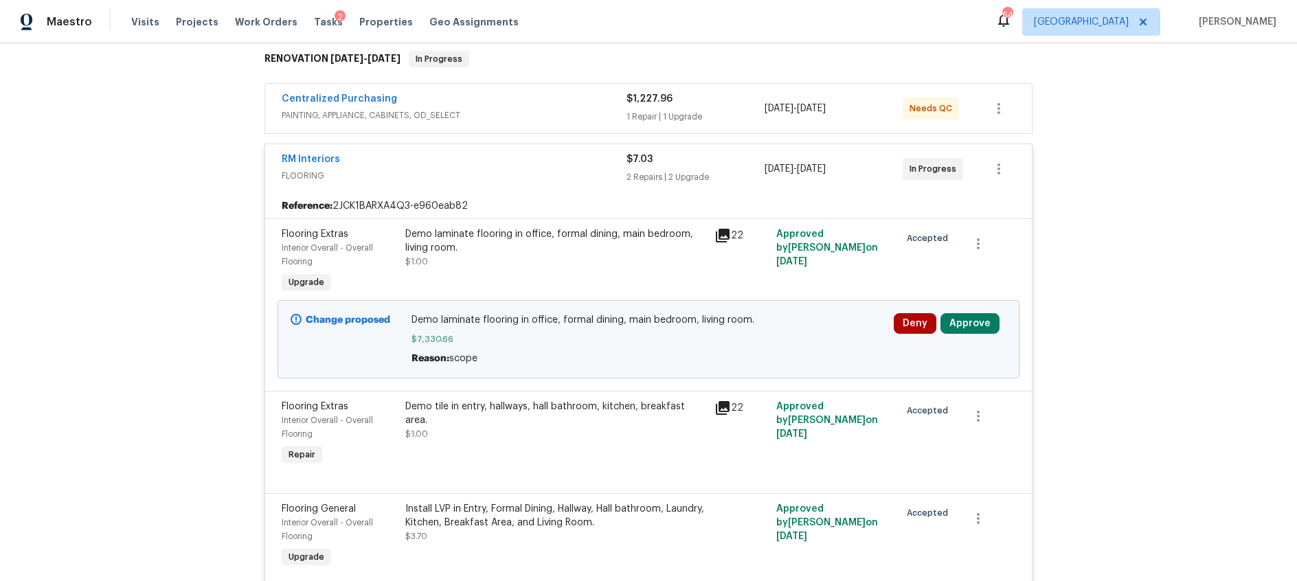
scroll to position [234, 0]
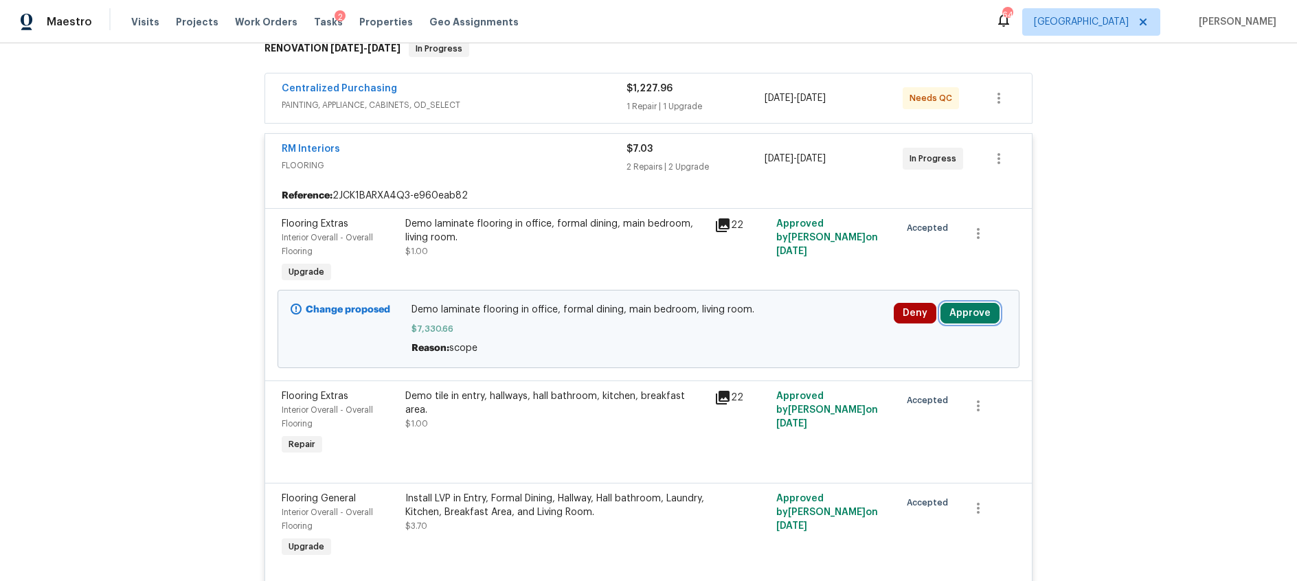
click at [961, 314] on button "Approve" at bounding box center [970, 313] width 59 height 21
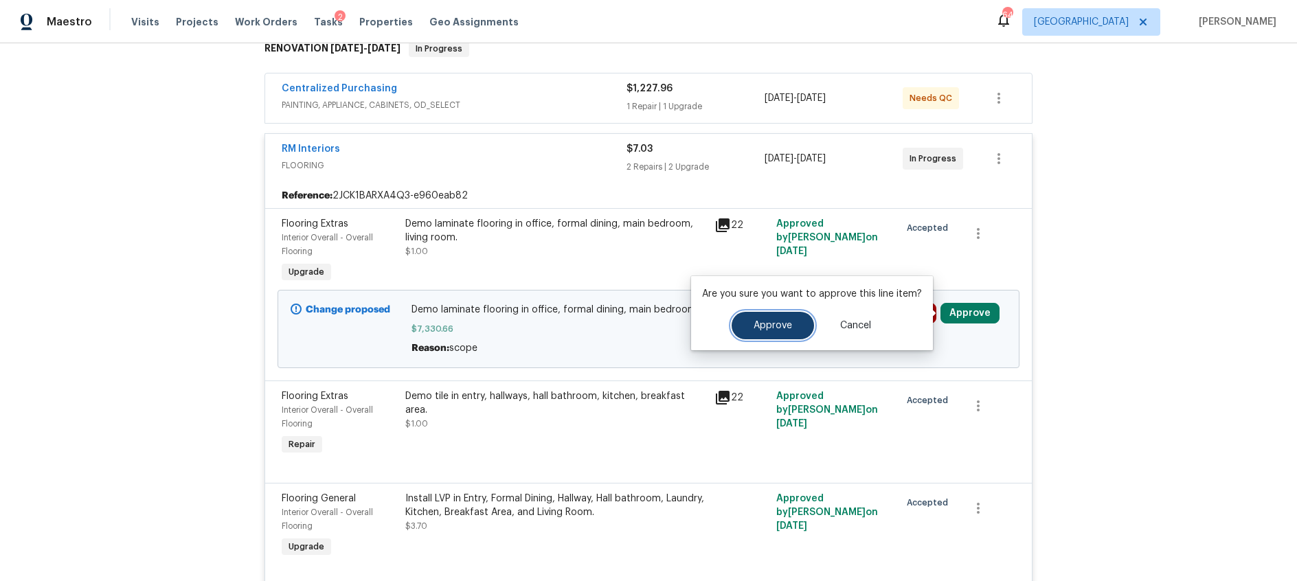
click at [779, 329] on span "Approve" at bounding box center [773, 326] width 38 height 10
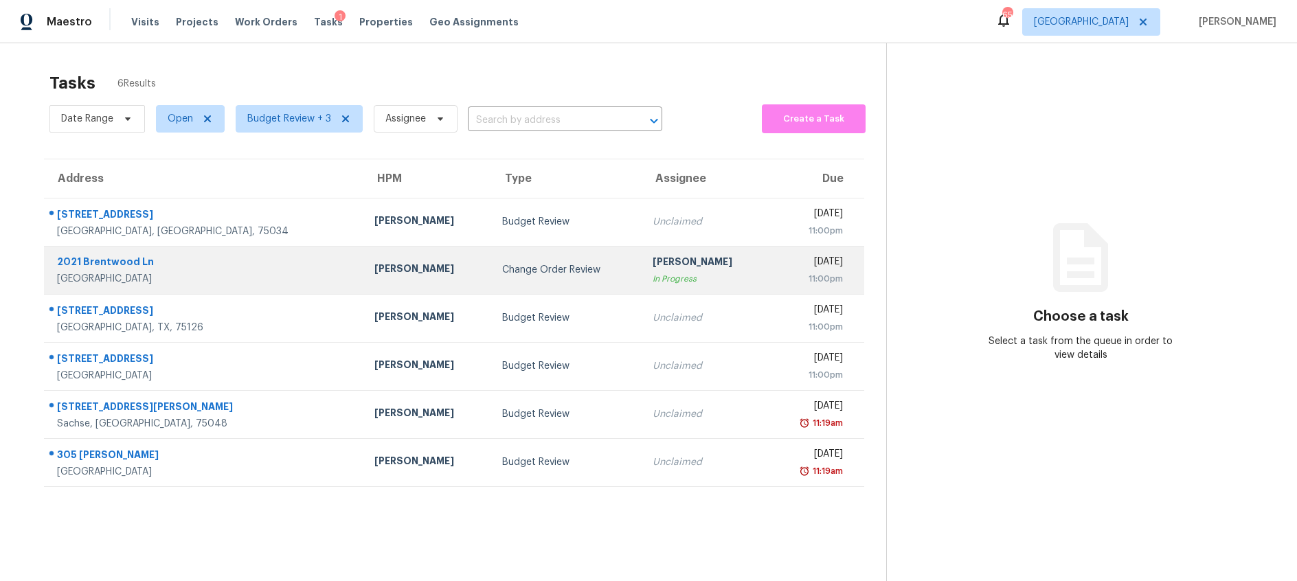
click at [491, 262] on td "Change Order Review" at bounding box center [566, 270] width 150 height 48
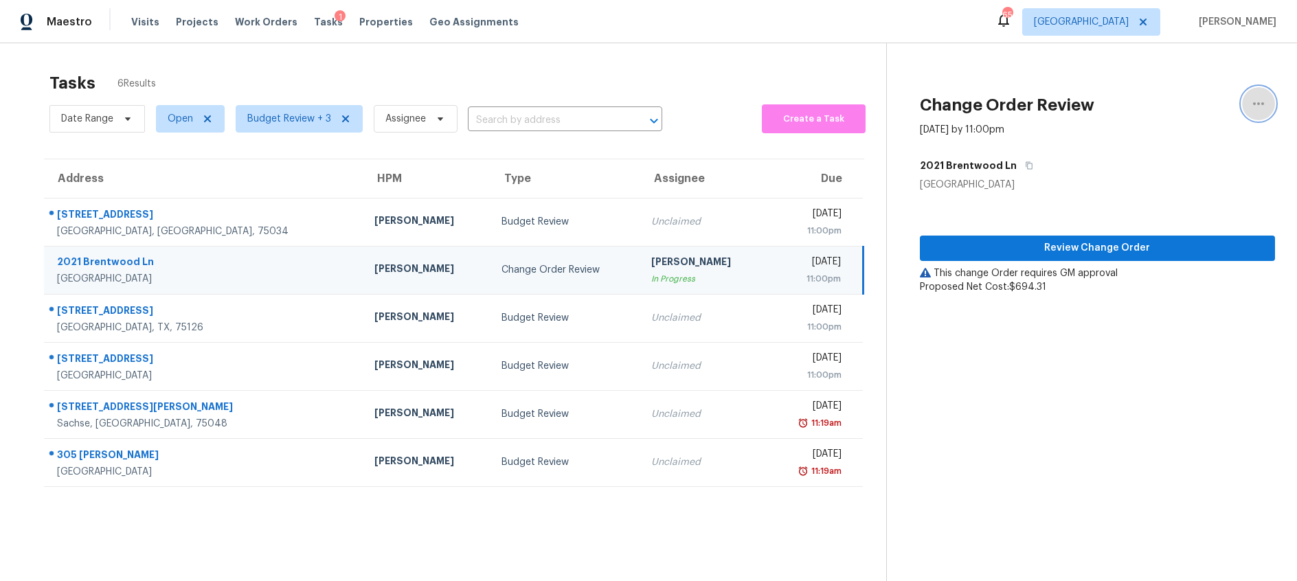
click at [1261, 100] on icon "button" at bounding box center [1259, 104] width 16 height 16
click at [1153, 109] on div "Unclaim this task" at bounding box center [1180, 107] width 107 height 14
